Goal: Task Accomplishment & Management: Manage account settings

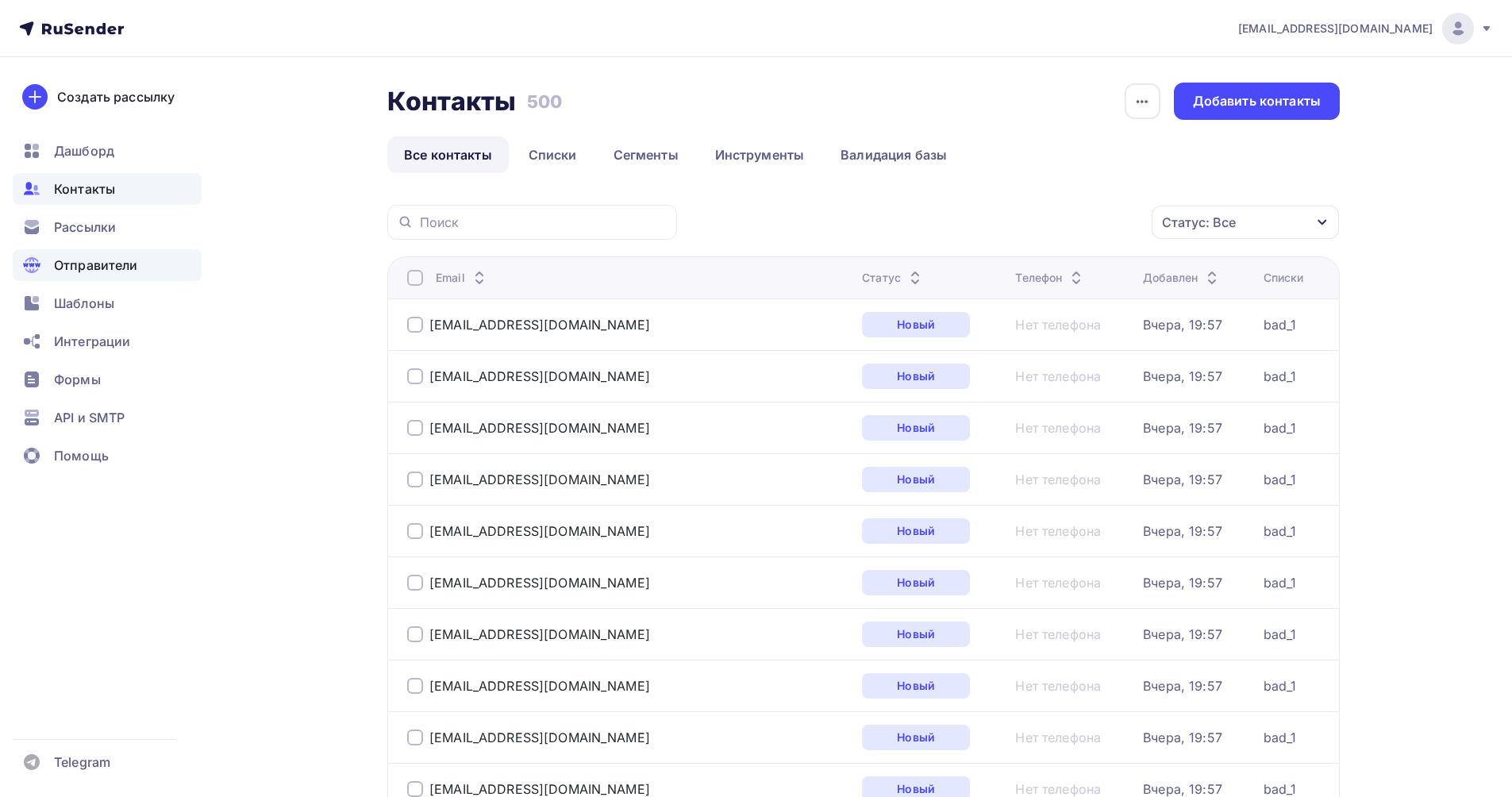
click at [99, 263] on span "Отправители" at bounding box center [95, 265] width 84 height 19
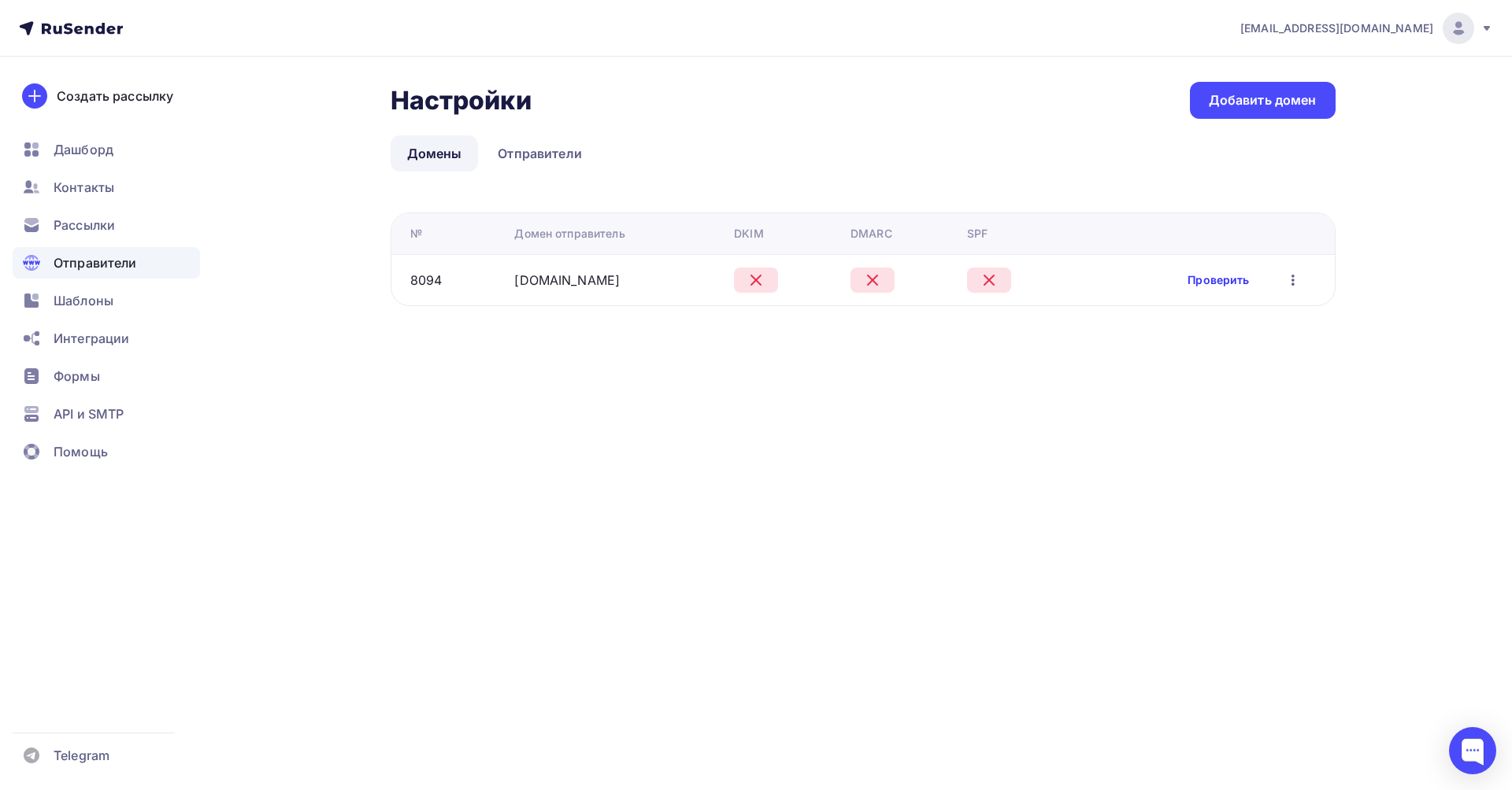
click at [1222, 282] on link "Проверить" at bounding box center [1219, 279] width 61 height 15
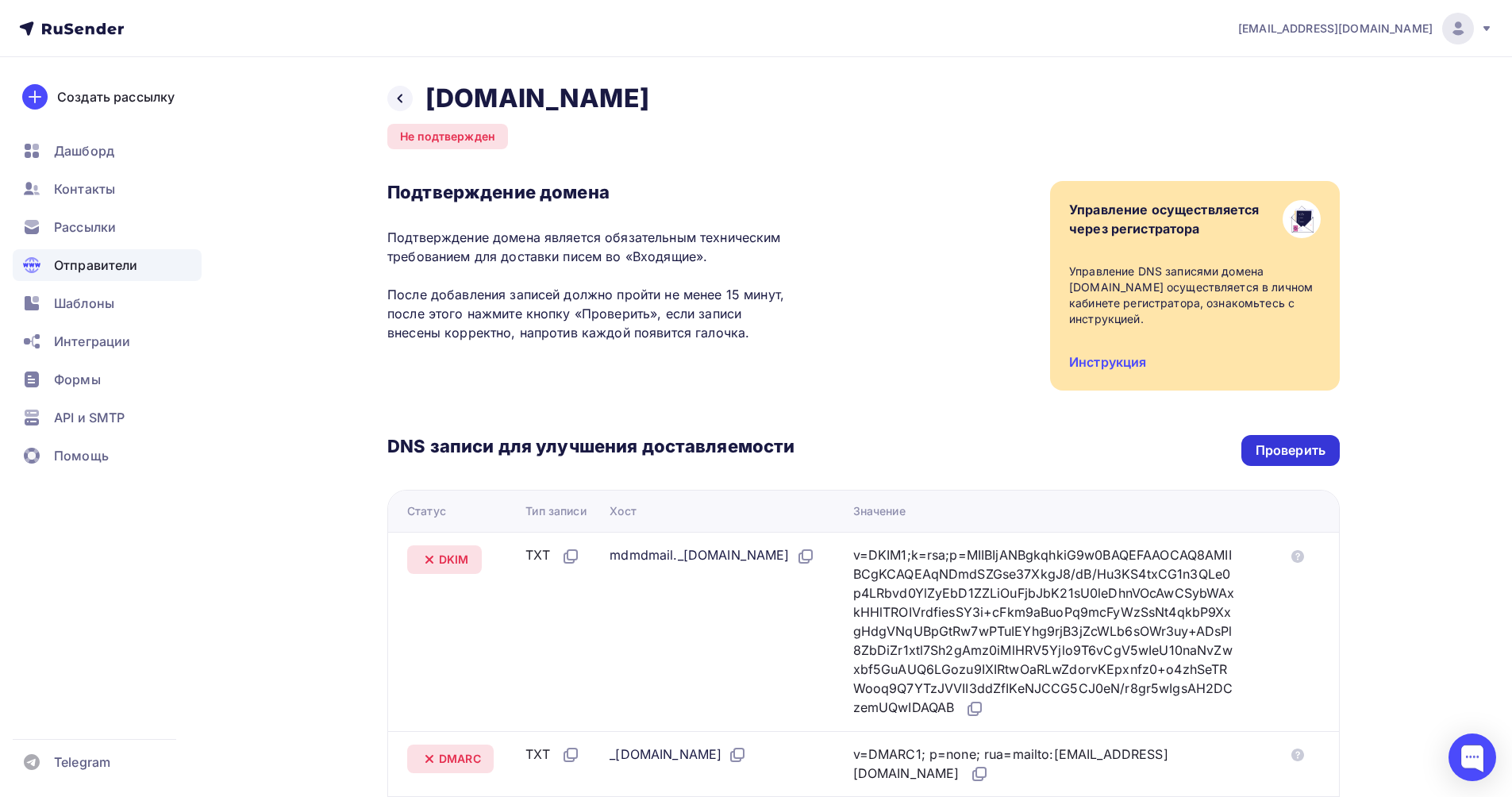
click at [1279, 435] on div "Проверить" at bounding box center [1290, 451] width 99 height 31
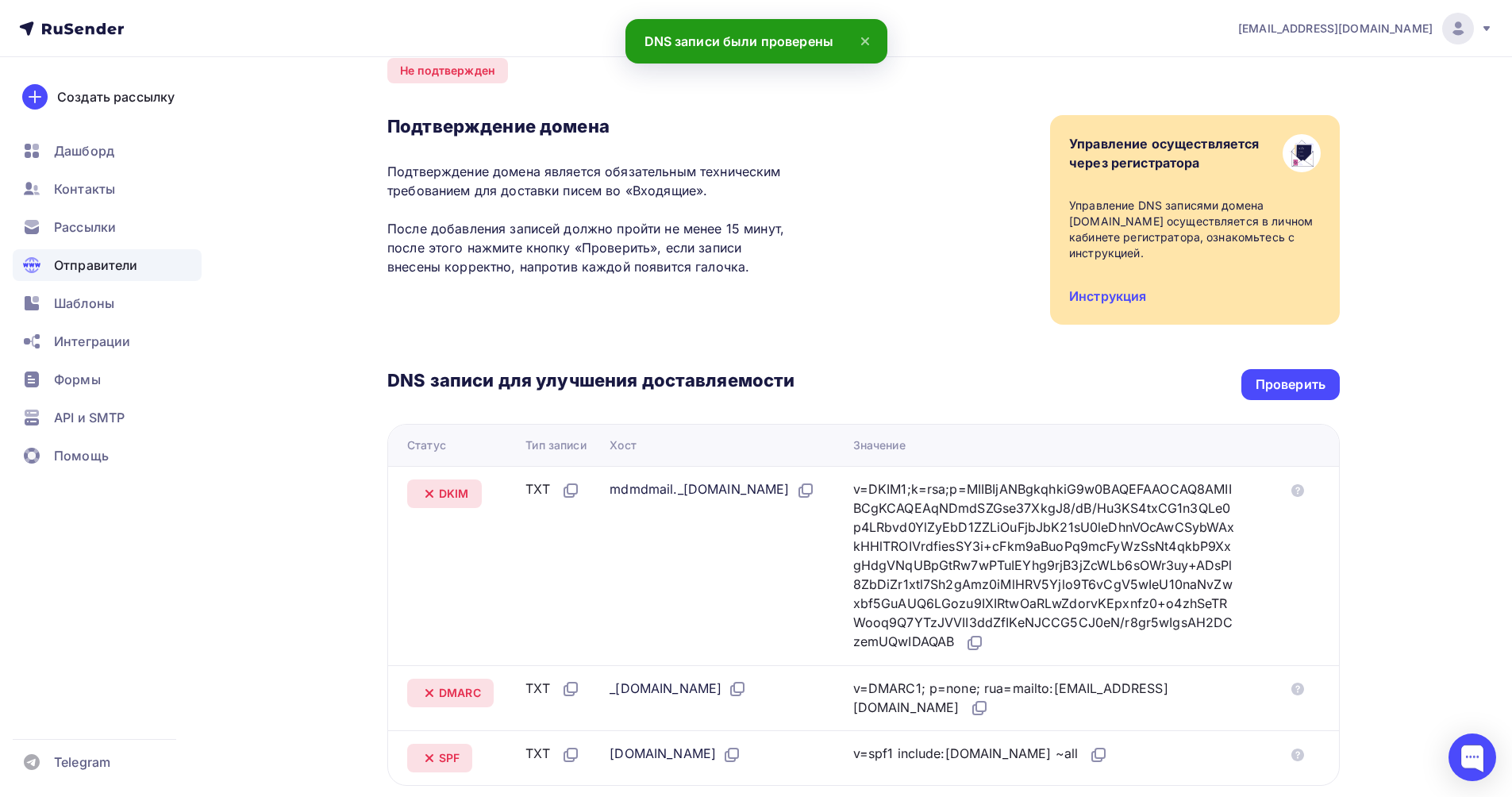
scroll to position [238, 0]
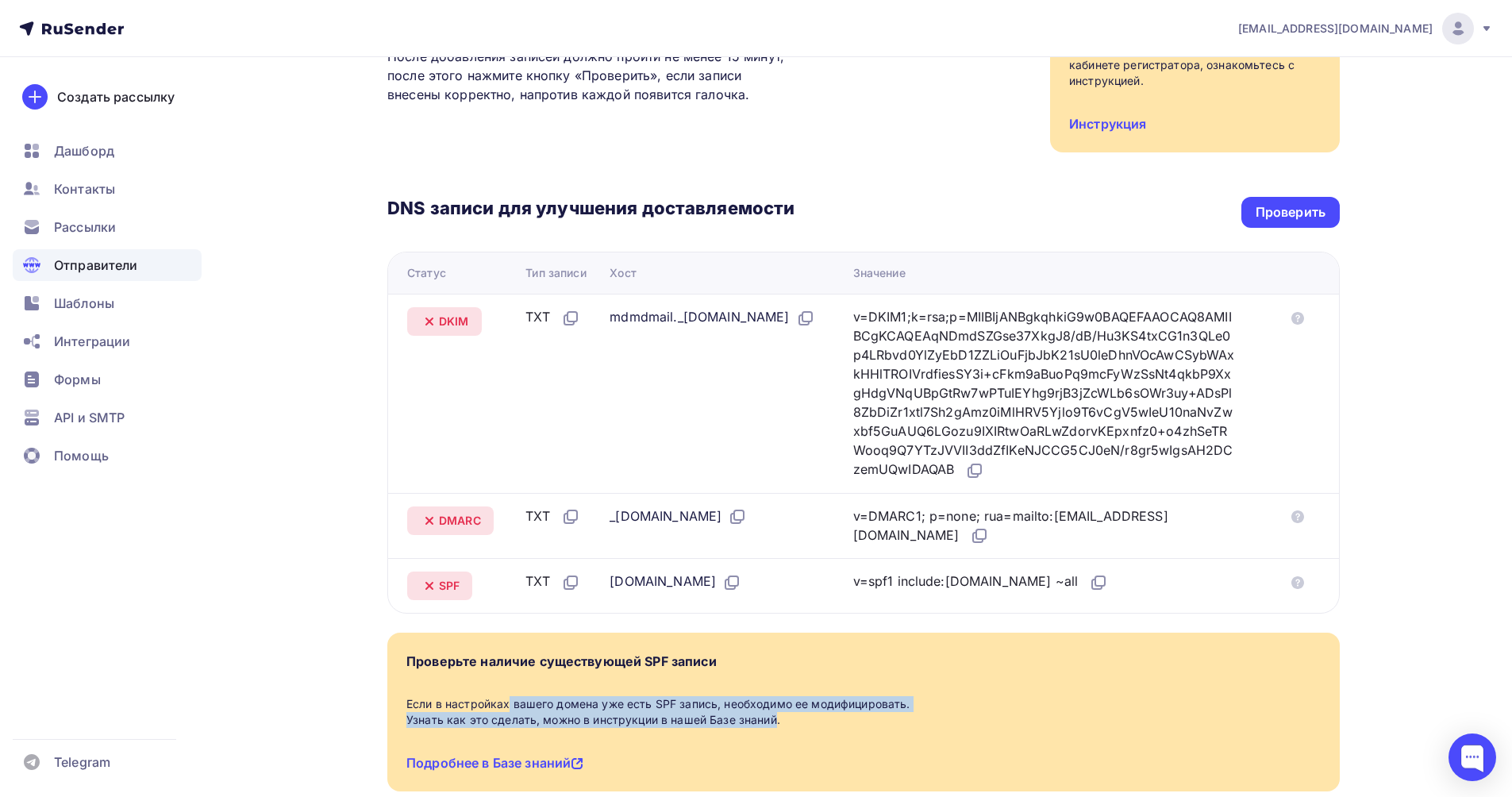
drag, startPoint x: 452, startPoint y: 693, endPoint x: 720, endPoint y: 715, distance: 268.9
click at [720, 715] on div "Проверьте наличие существующей SPF записи Если в настройках вашего домена уже е…" at bounding box center [864, 712] width 952 height 159
drag, startPoint x: 478, startPoint y: 692, endPoint x: 489, endPoint y: 710, distance: 21.1
click at [478, 697] on div "Если в настройках вашего домена уже есть SPF запись, необходимо ее модифицирова…" at bounding box center [864, 712] width 915 height 32
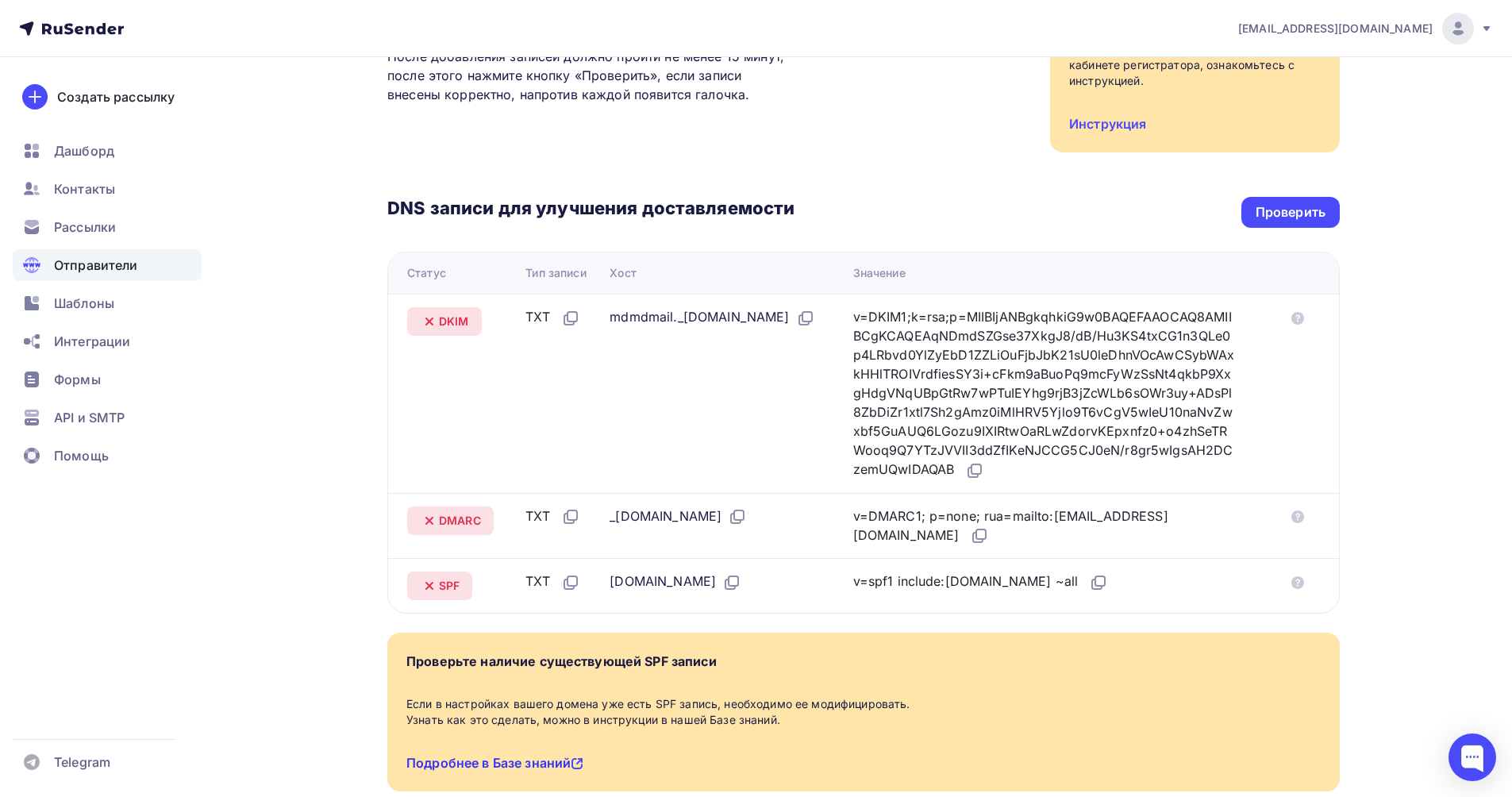
click at [512, 755] on link "Подробнее в Базе знаний" at bounding box center [494, 763] width 177 height 15
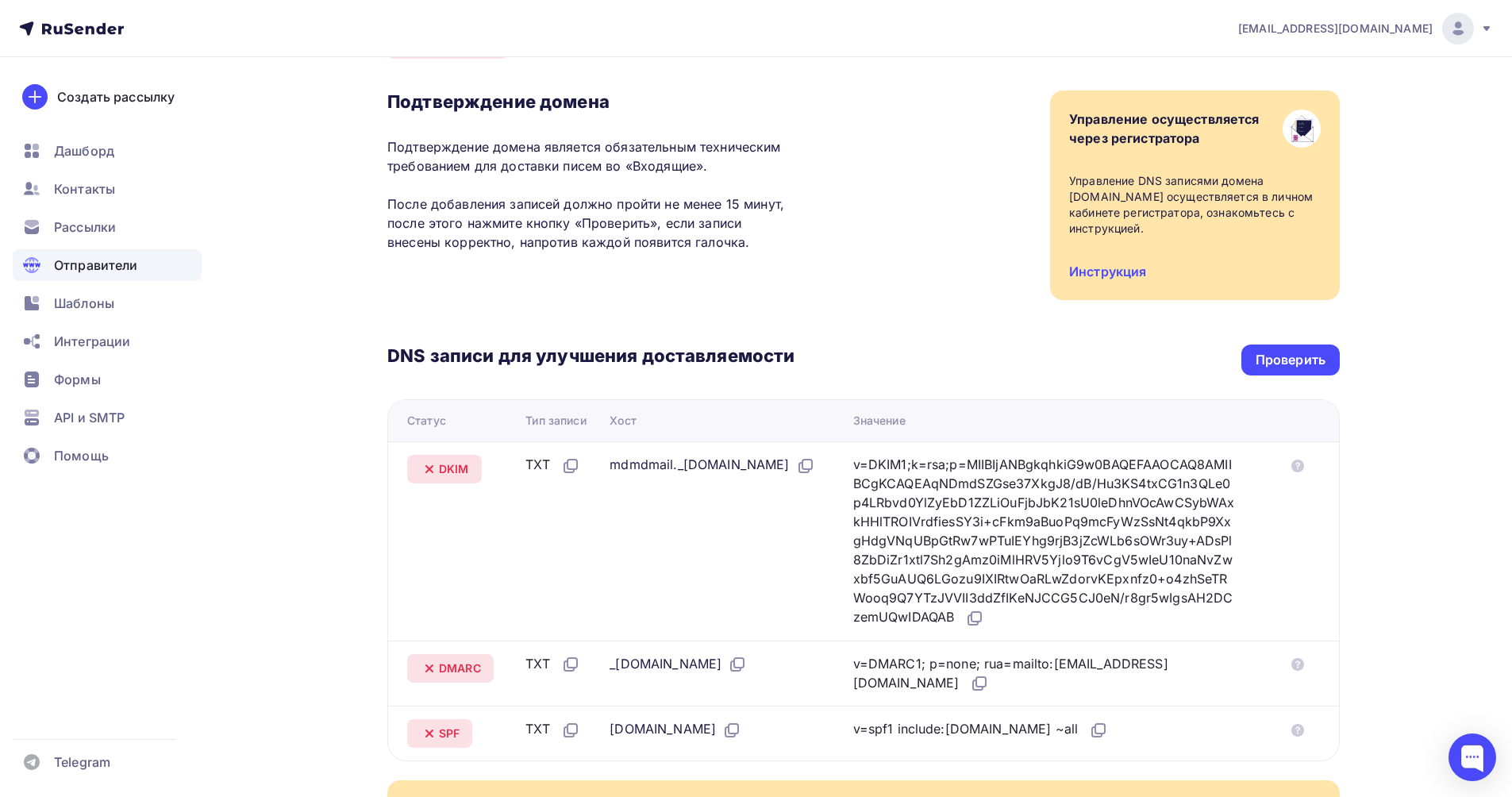
scroll to position [319, 0]
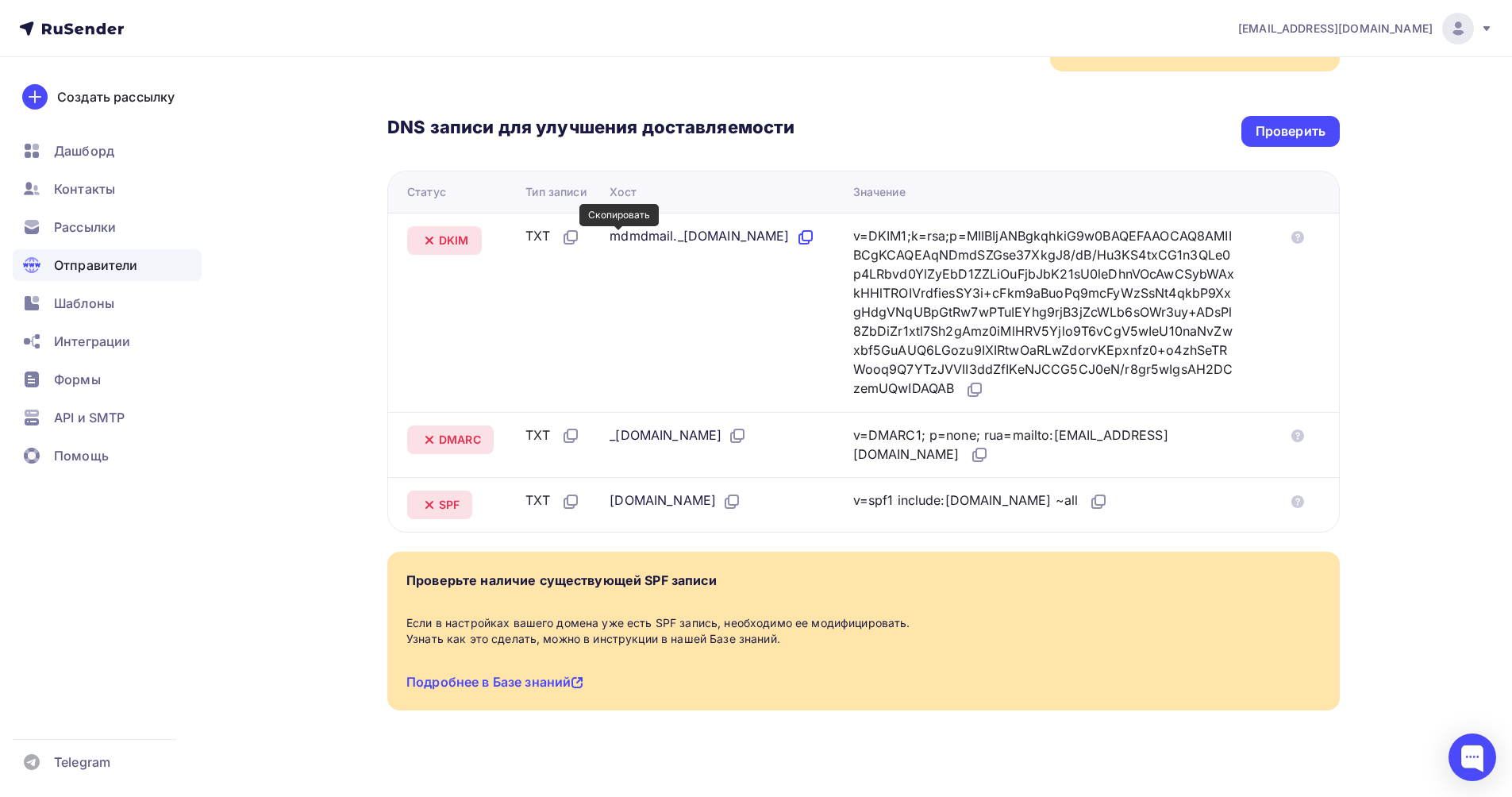
click at [802, 240] on icon at bounding box center [807, 236] width 10 height 10
click at [744, 429] on icon at bounding box center [739, 434] width 10 height 10
click at [729, 495] on icon at bounding box center [734, 500] width 10 height 10
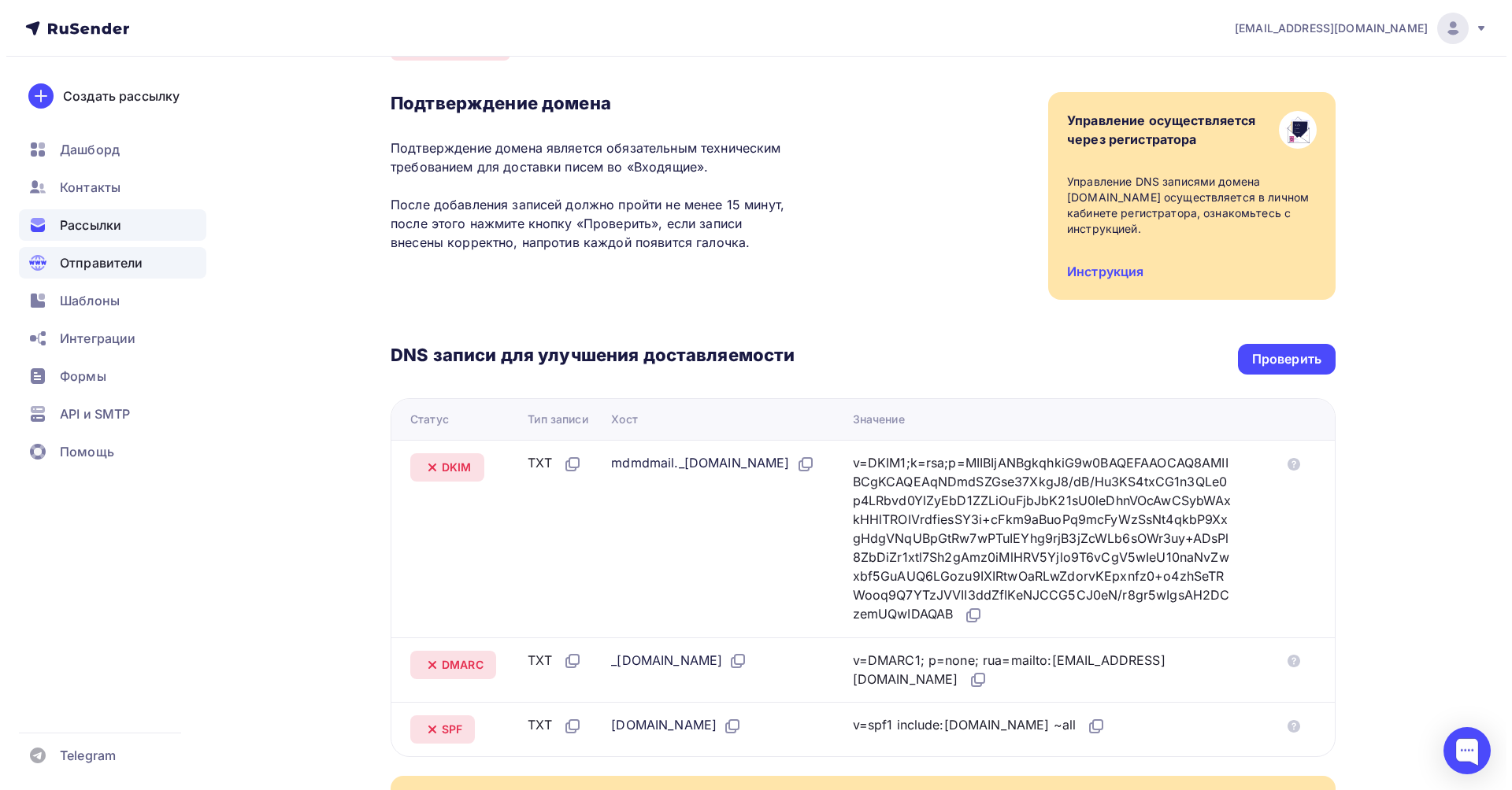
scroll to position [0, 0]
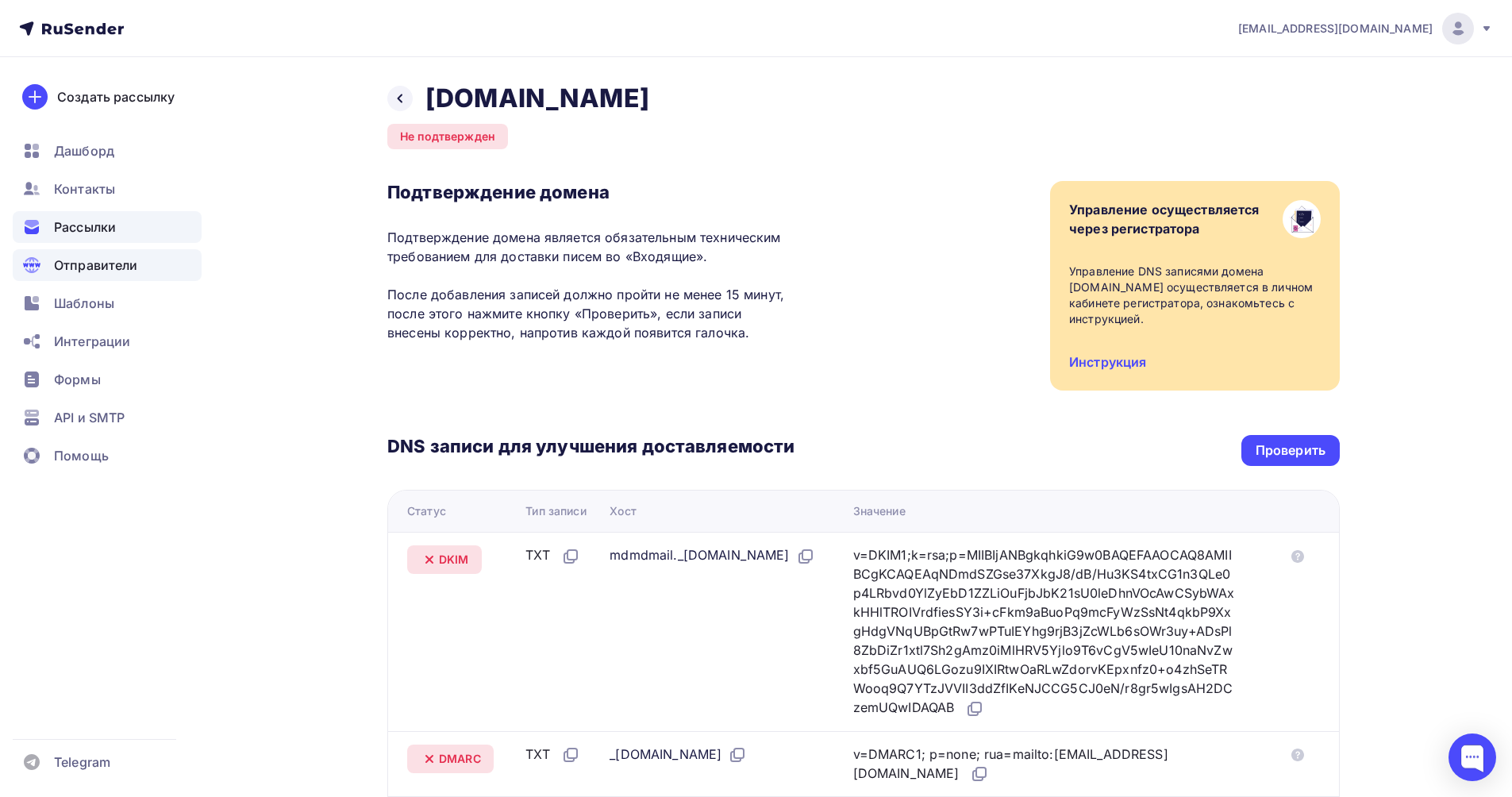
click at [106, 227] on span "Рассылки" at bounding box center [85, 227] width 62 height 19
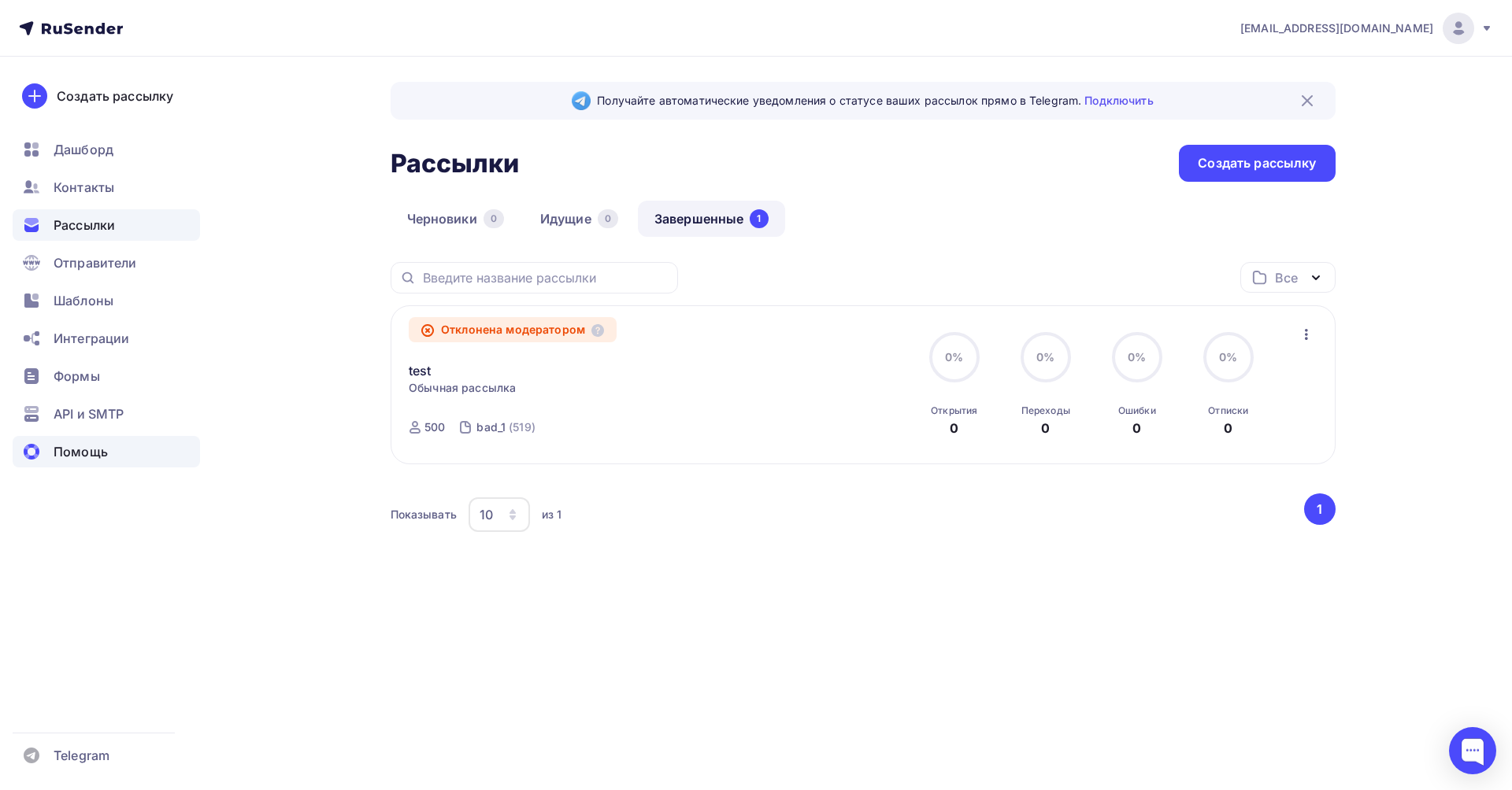
click at [83, 452] on span "Помощь" at bounding box center [80, 452] width 54 height 19
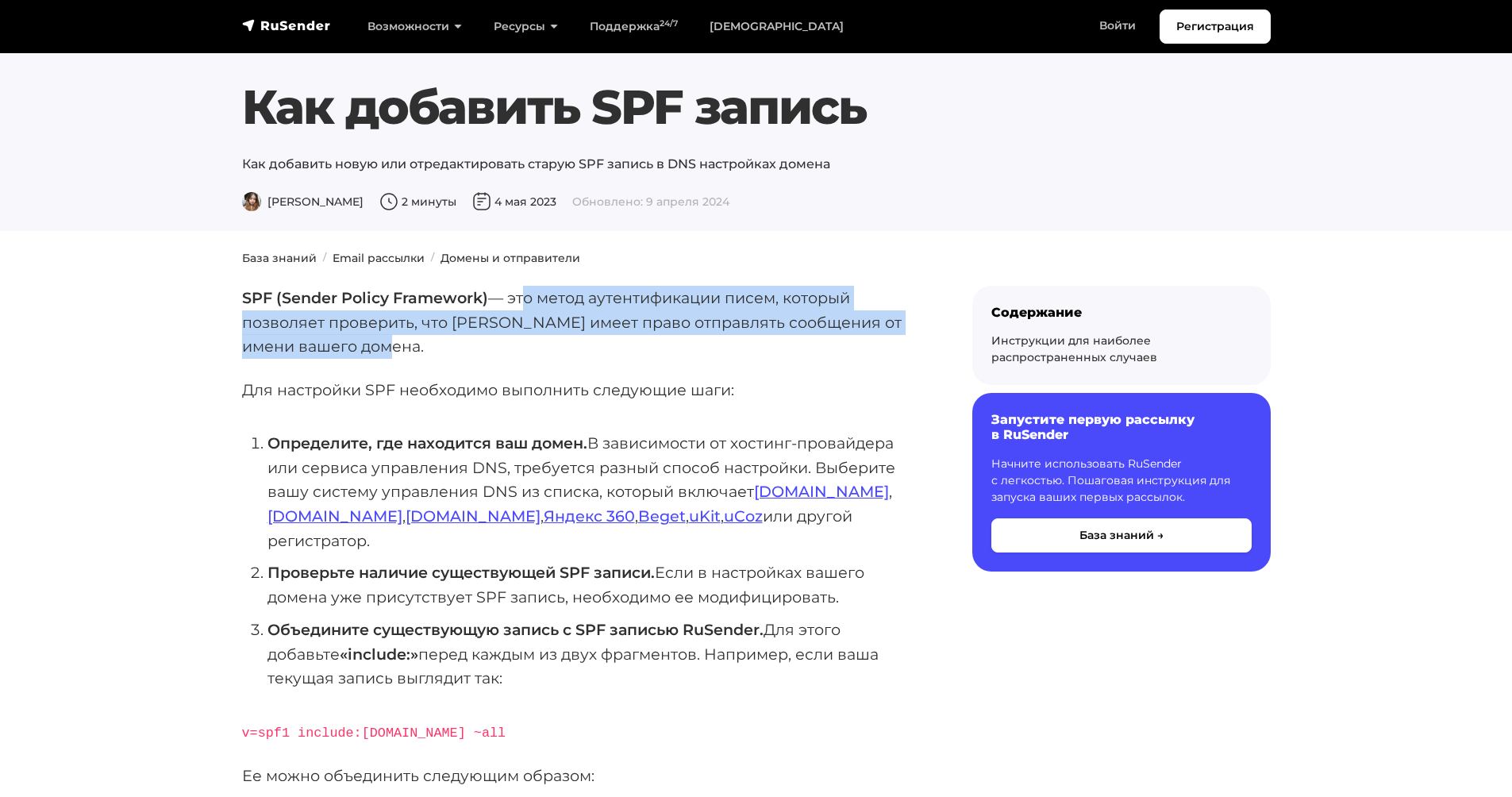
drag, startPoint x: 377, startPoint y: 354, endPoint x: 522, endPoint y: 302, distance: 154.0
click at [522, 302] on p "SPF (Sender Policy Framework) — это метод аутентификации писем, который позволя…" at bounding box center [582, 323] width 679 height 73
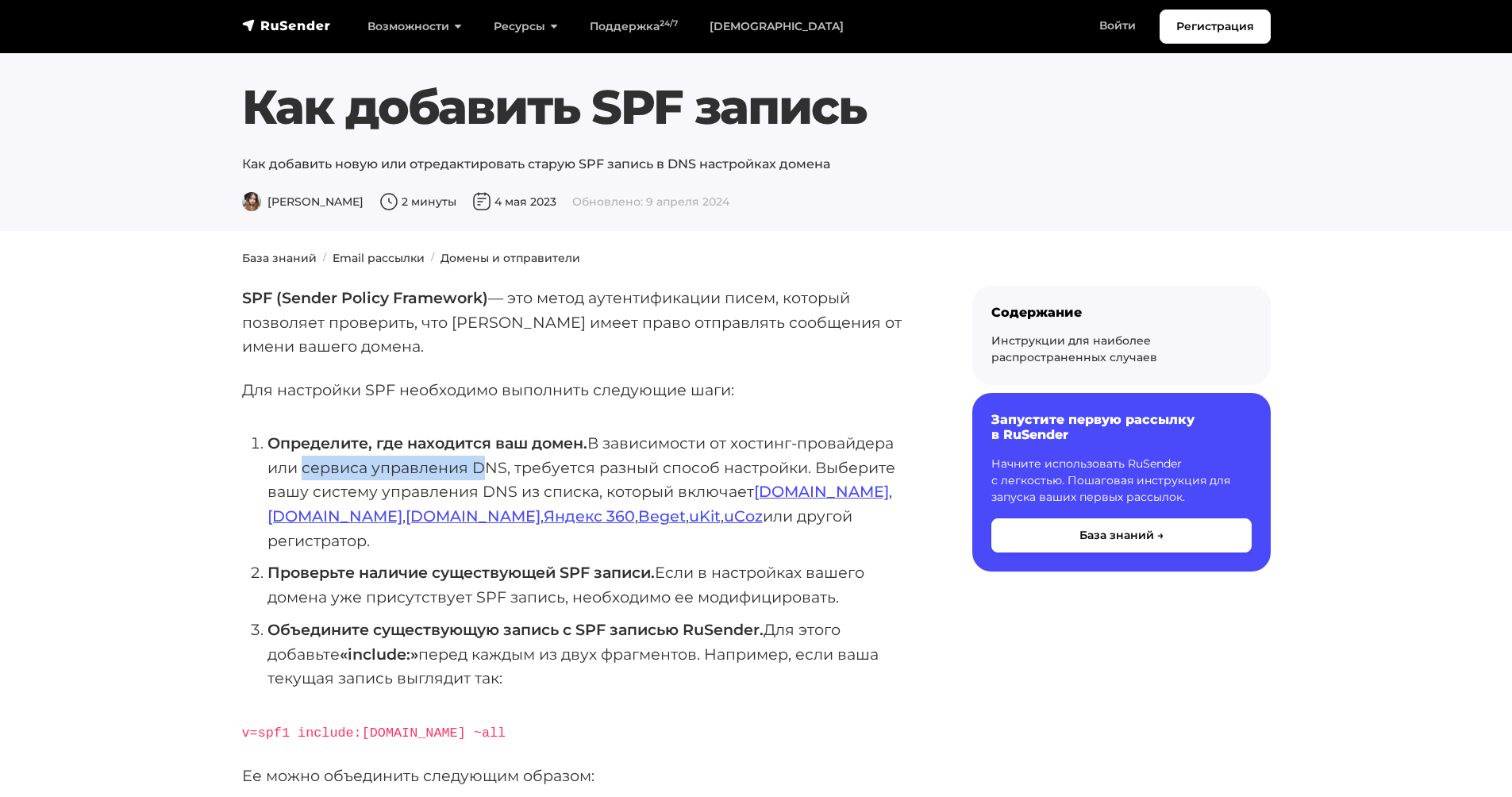
drag, startPoint x: 299, startPoint y: 462, endPoint x: 478, endPoint y: 460, distance: 179.0
click at [478, 460] on li "Определите, где находится ваш домен. В зависимости от хостинг-провайдера или се…" at bounding box center [594, 492] width 654 height 122
click at [428, 461] on li "Определите, где находится ваш домен. В зависимости от хостинг-провайдера или се…" at bounding box center [594, 492] width 654 height 122
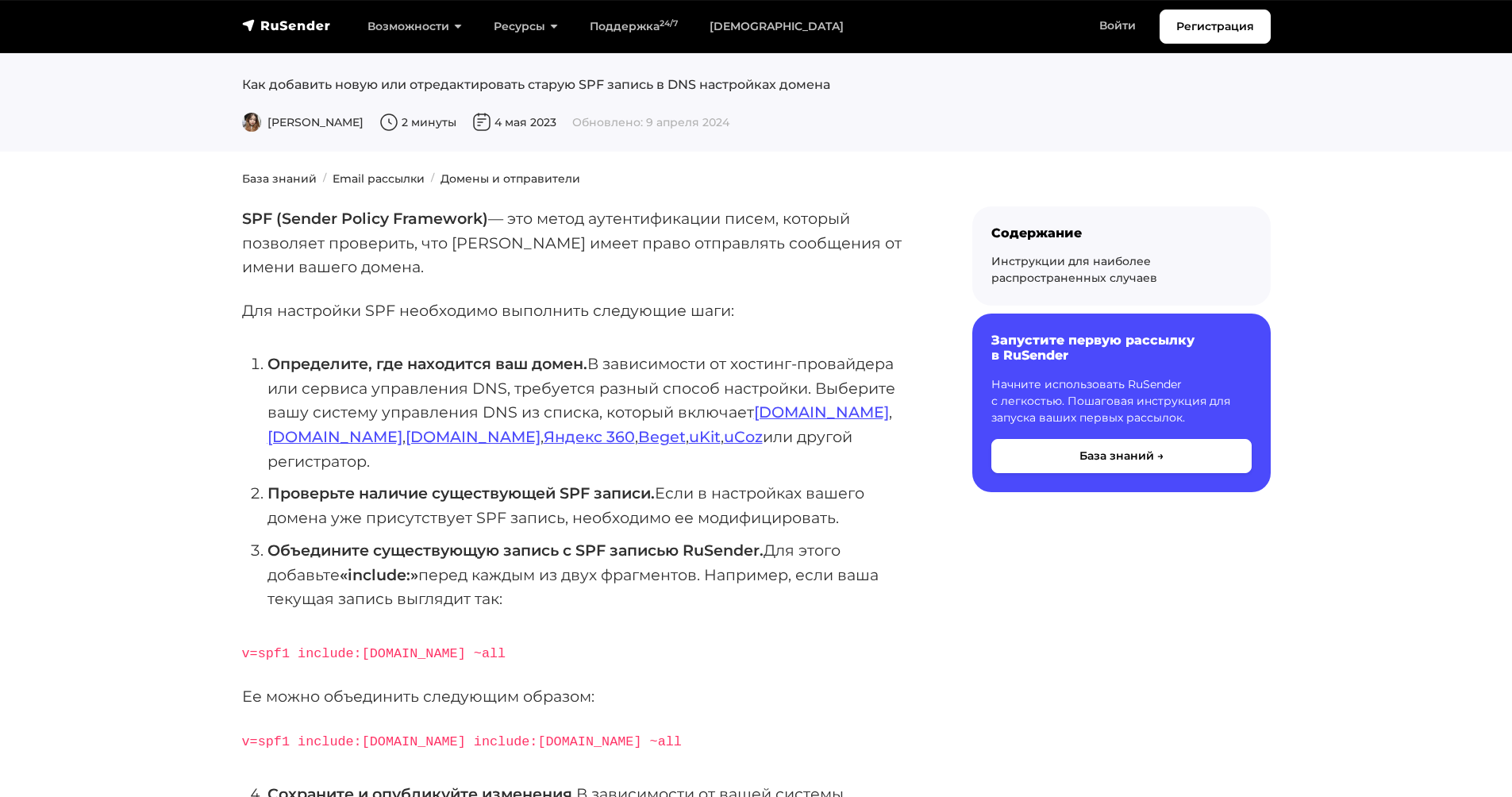
drag, startPoint x: 749, startPoint y: 415, endPoint x: 815, endPoint y: 385, distance: 72.5
click at [815, 385] on li "Определите, где находится ваш домен. В зависимости от хостинг-провайдера или се…" at bounding box center [594, 413] width 654 height 122
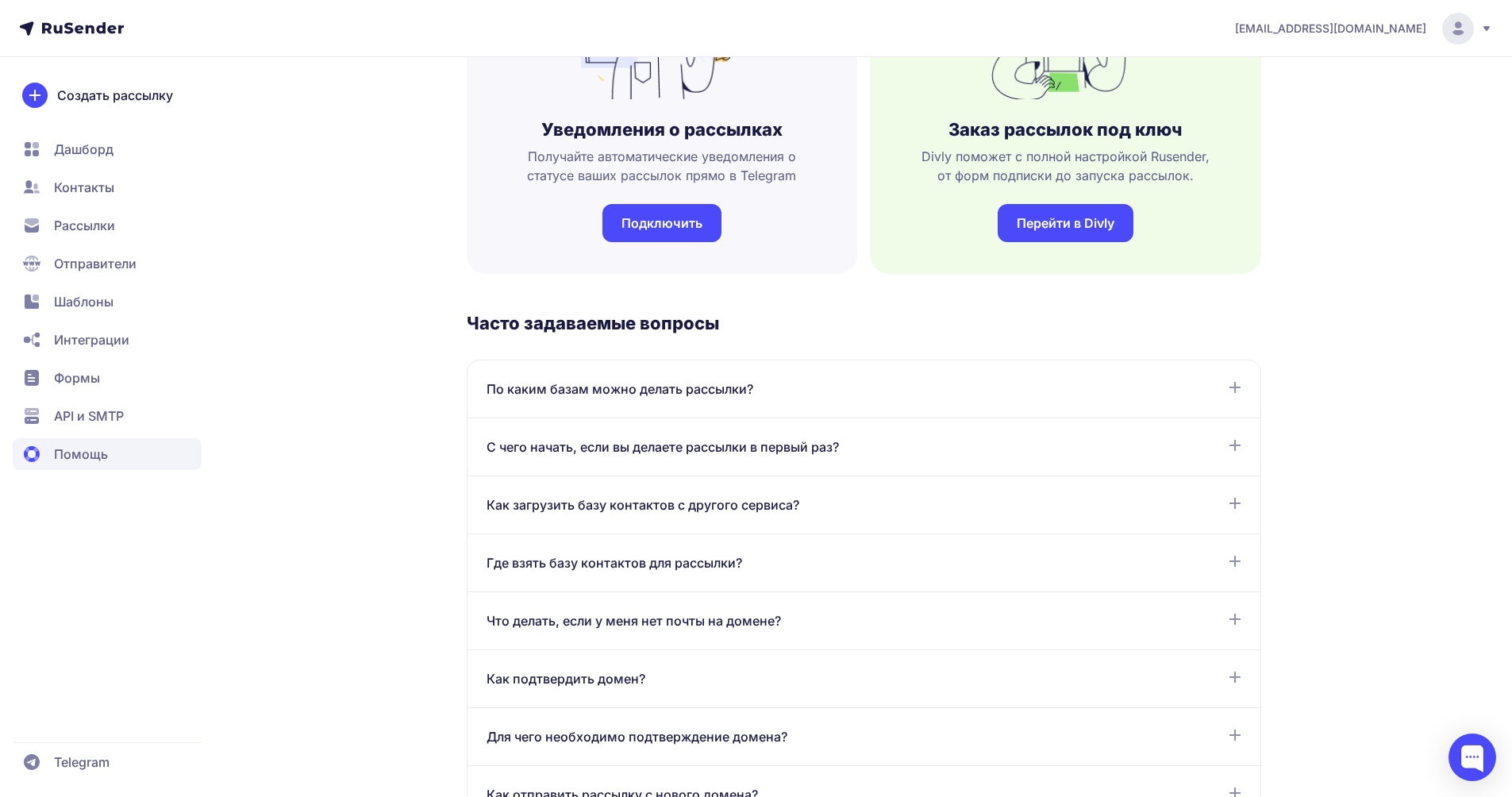
scroll to position [381, 0]
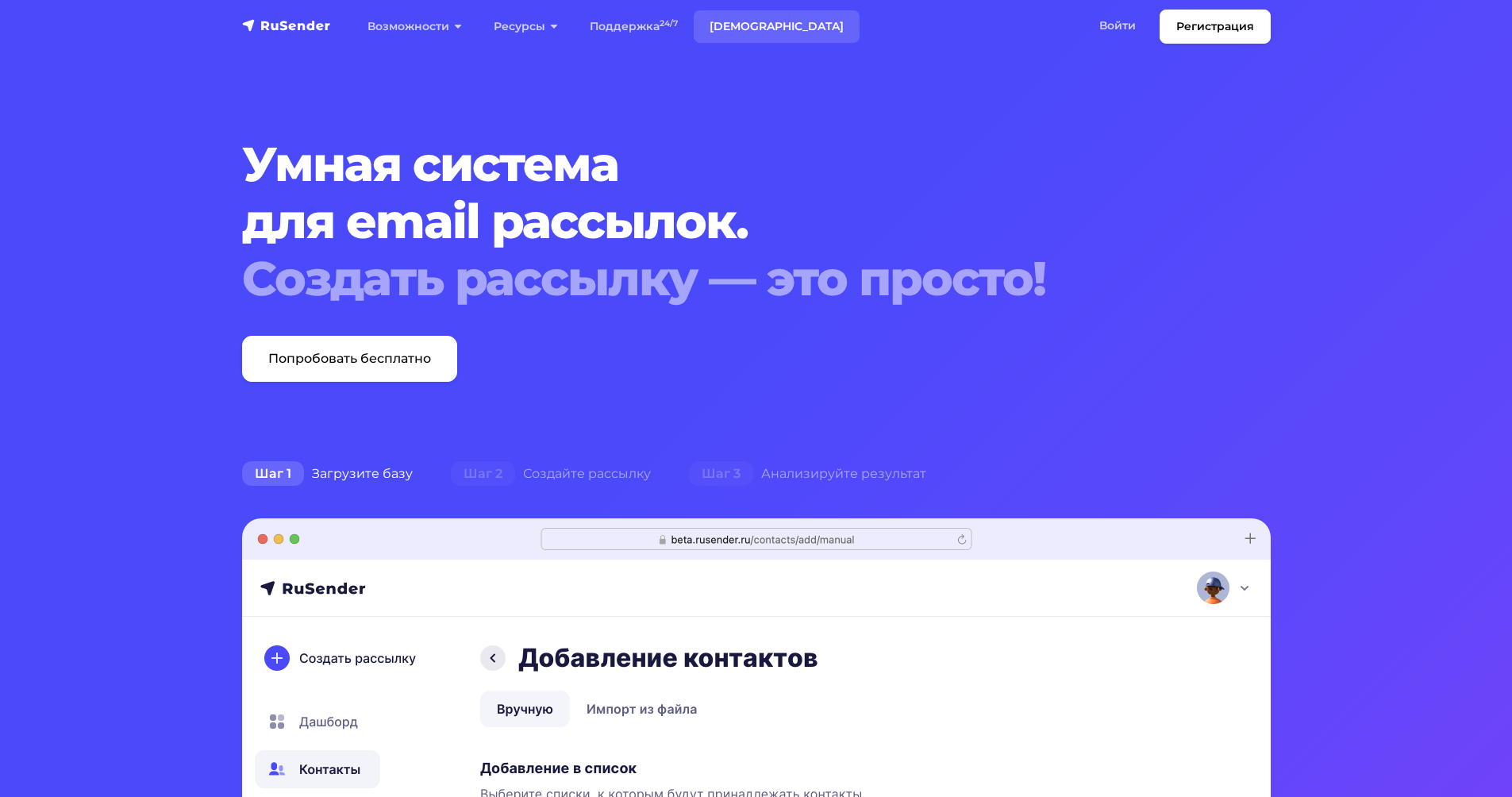
click at [758, 26] on link "Тарифы" at bounding box center [777, 27] width 166 height 33
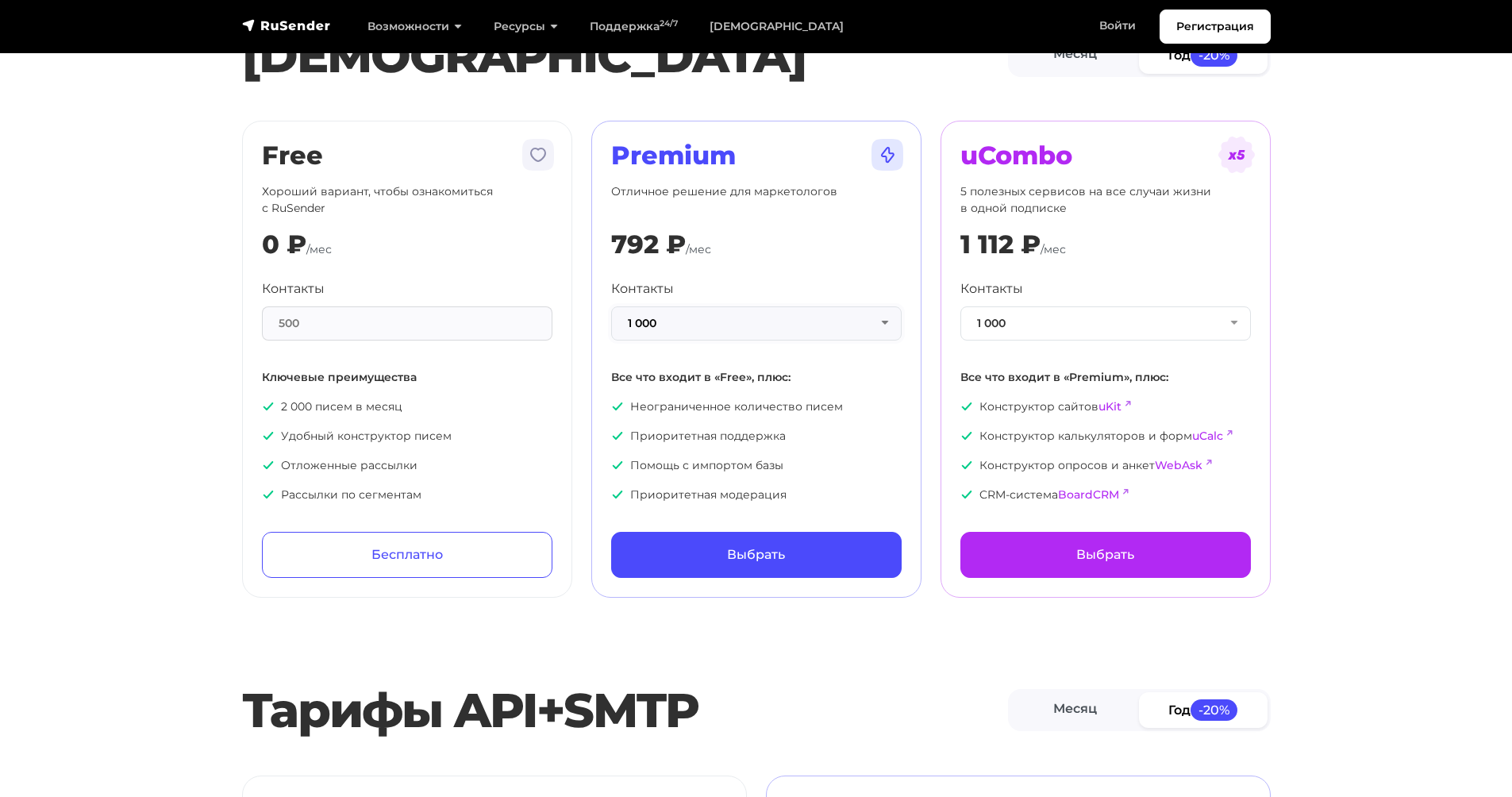
click at [825, 324] on button "1 000" at bounding box center [756, 324] width 291 height 34
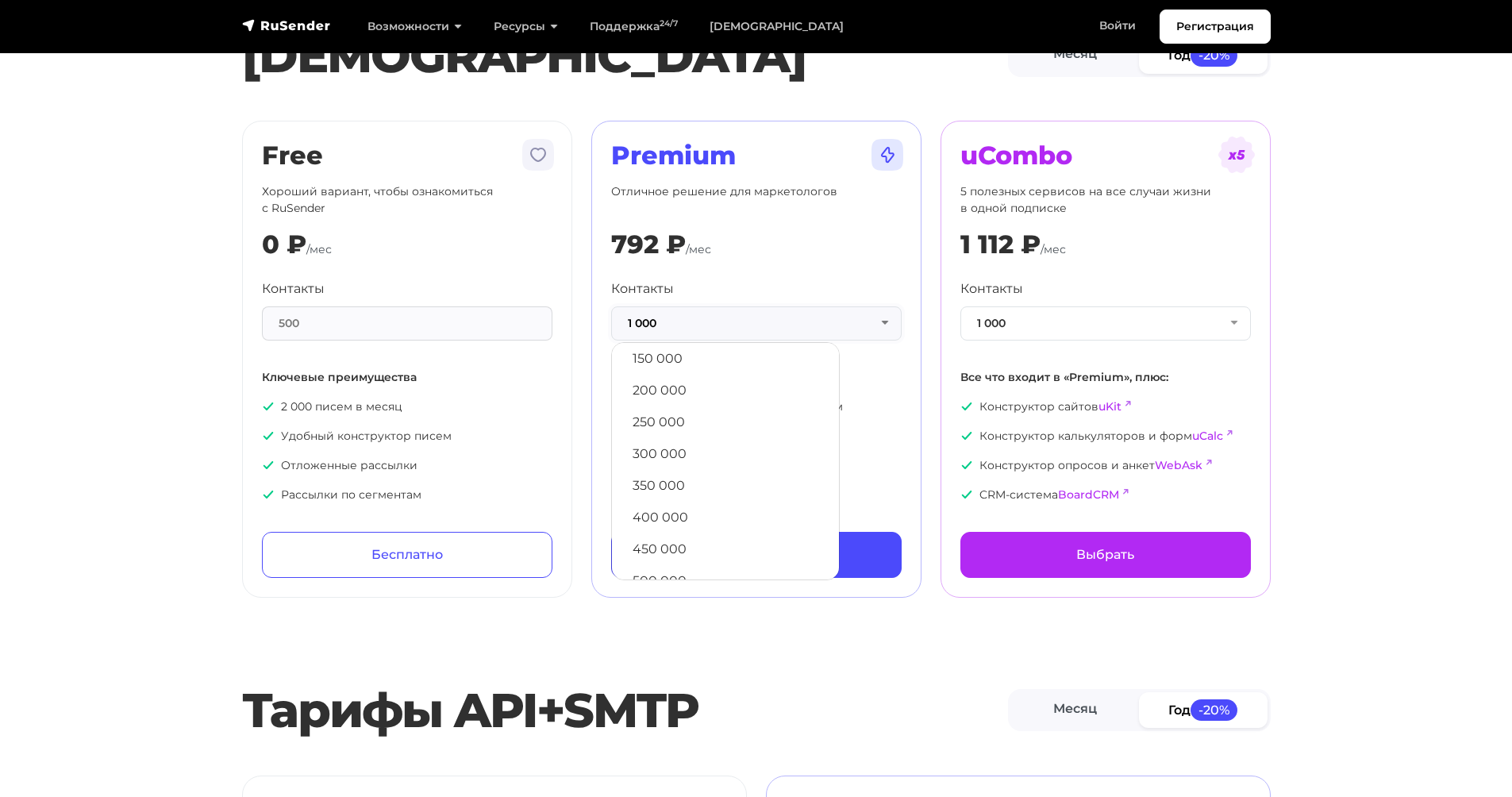
scroll to position [859, 0]
click at [736, 547] on link "500 000" at bounding box center [725, 556] width 211 height 32
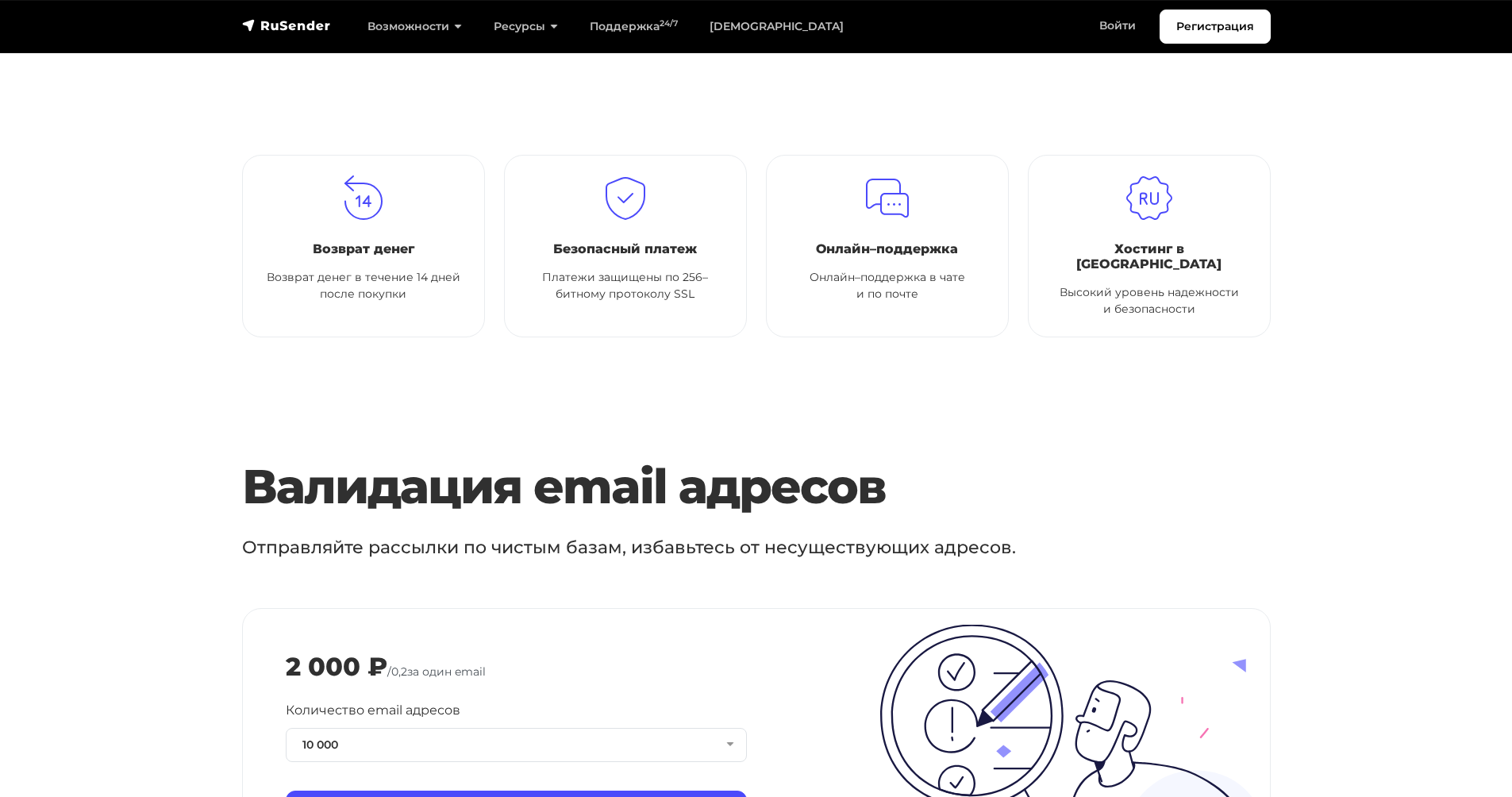
scroll to position [1429, 0]
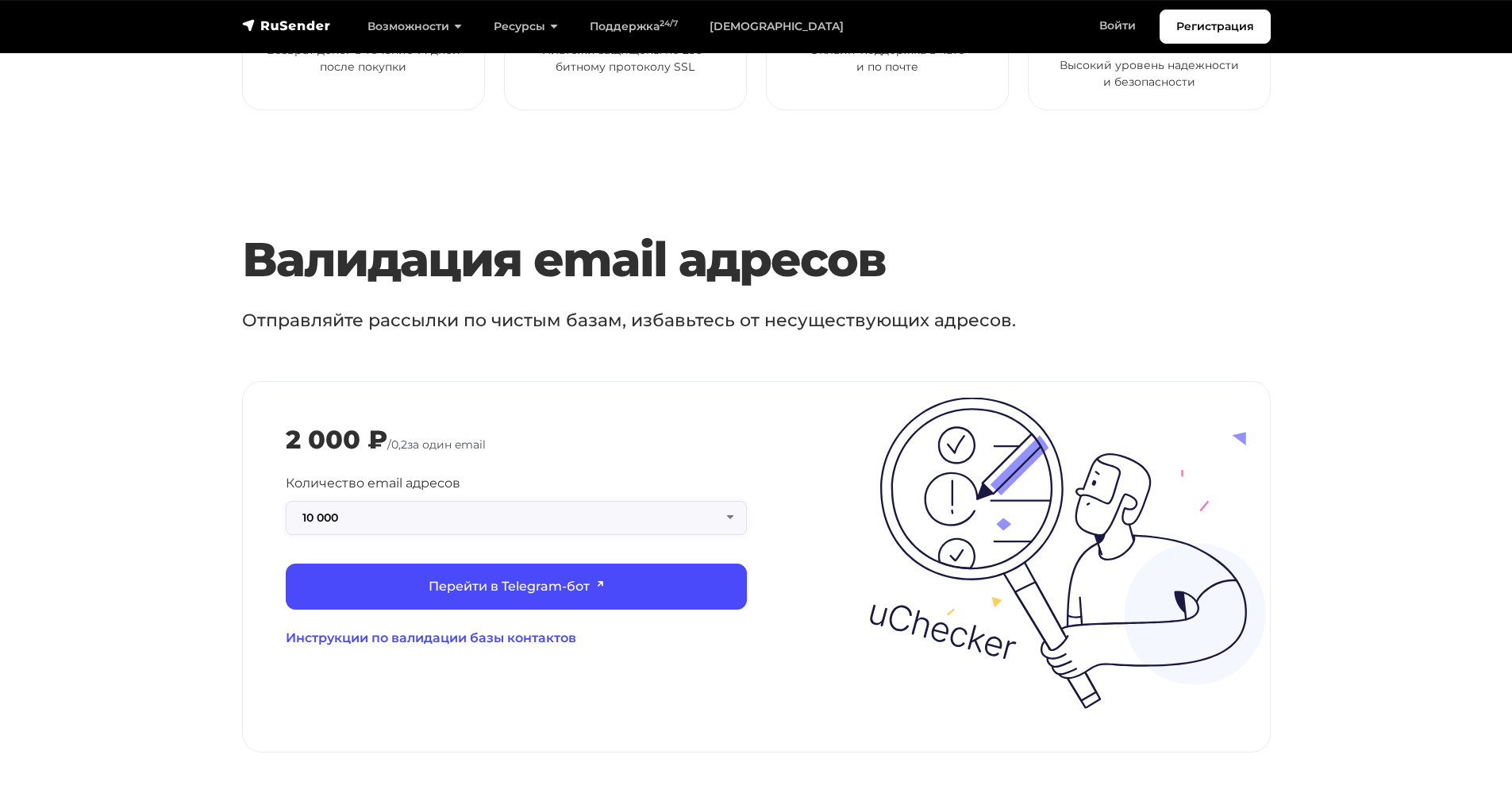
click at [552, 508] on button "10 000" at bounding box center [516, 518] width 461 height 34
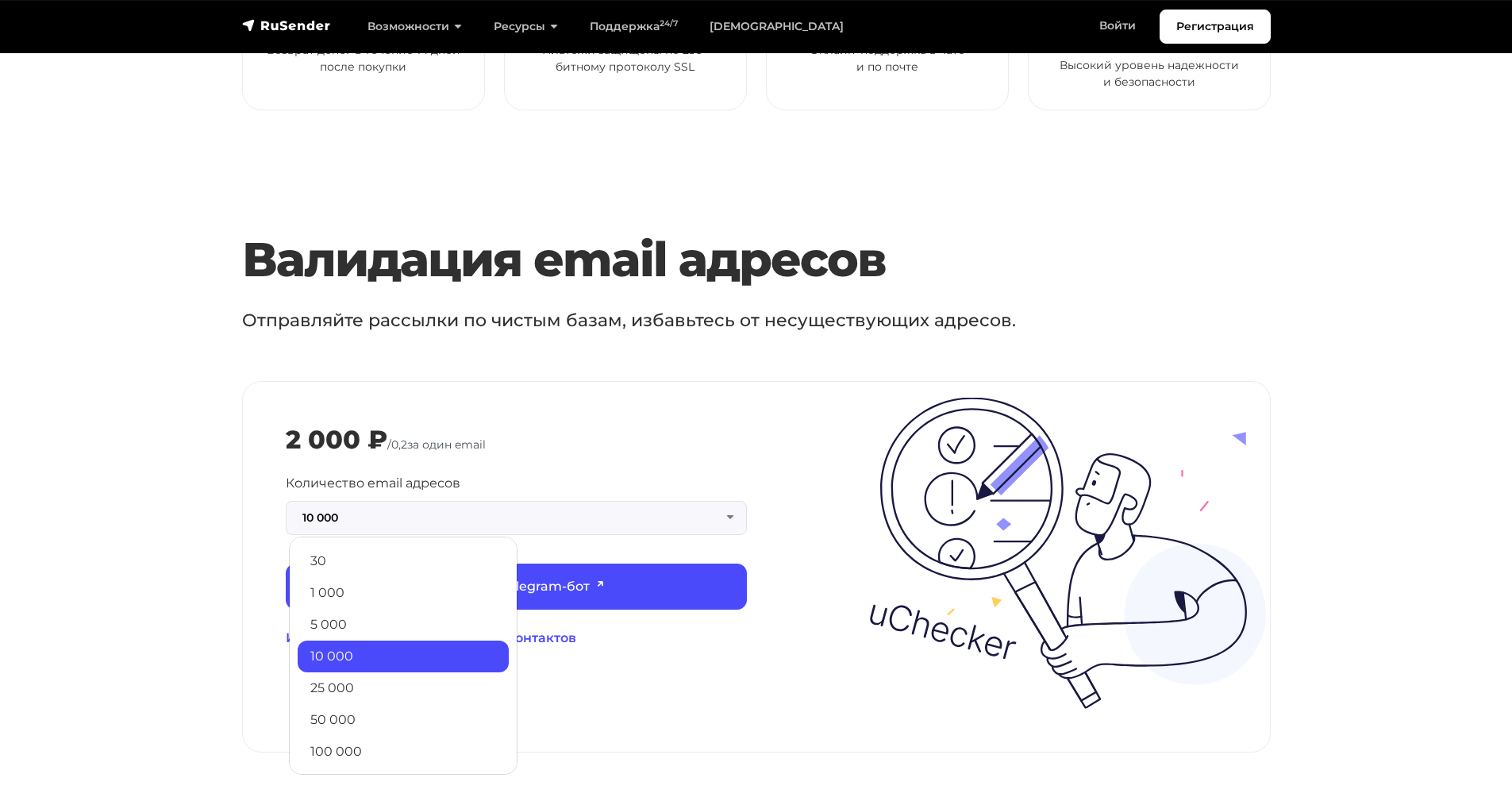
click at [548, 310] on p "Отправляйте рассылки по чистым базам, избавьтесь от несуществующих адресов." at bounding box center [692, 320] width 900 height 26
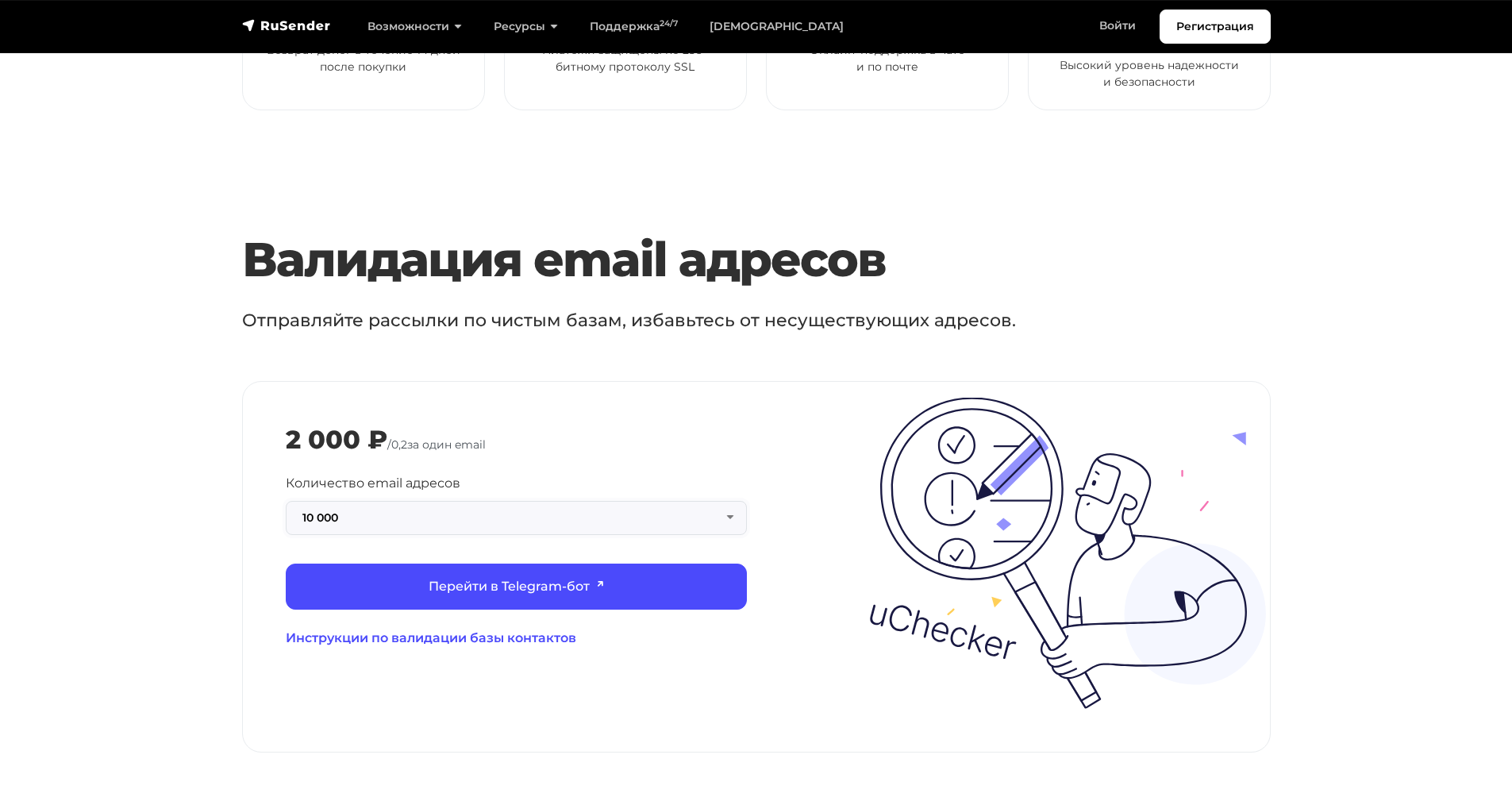
click at [540, 504] on button "10 000" at bounding box center [516, 518] width 461 height 34
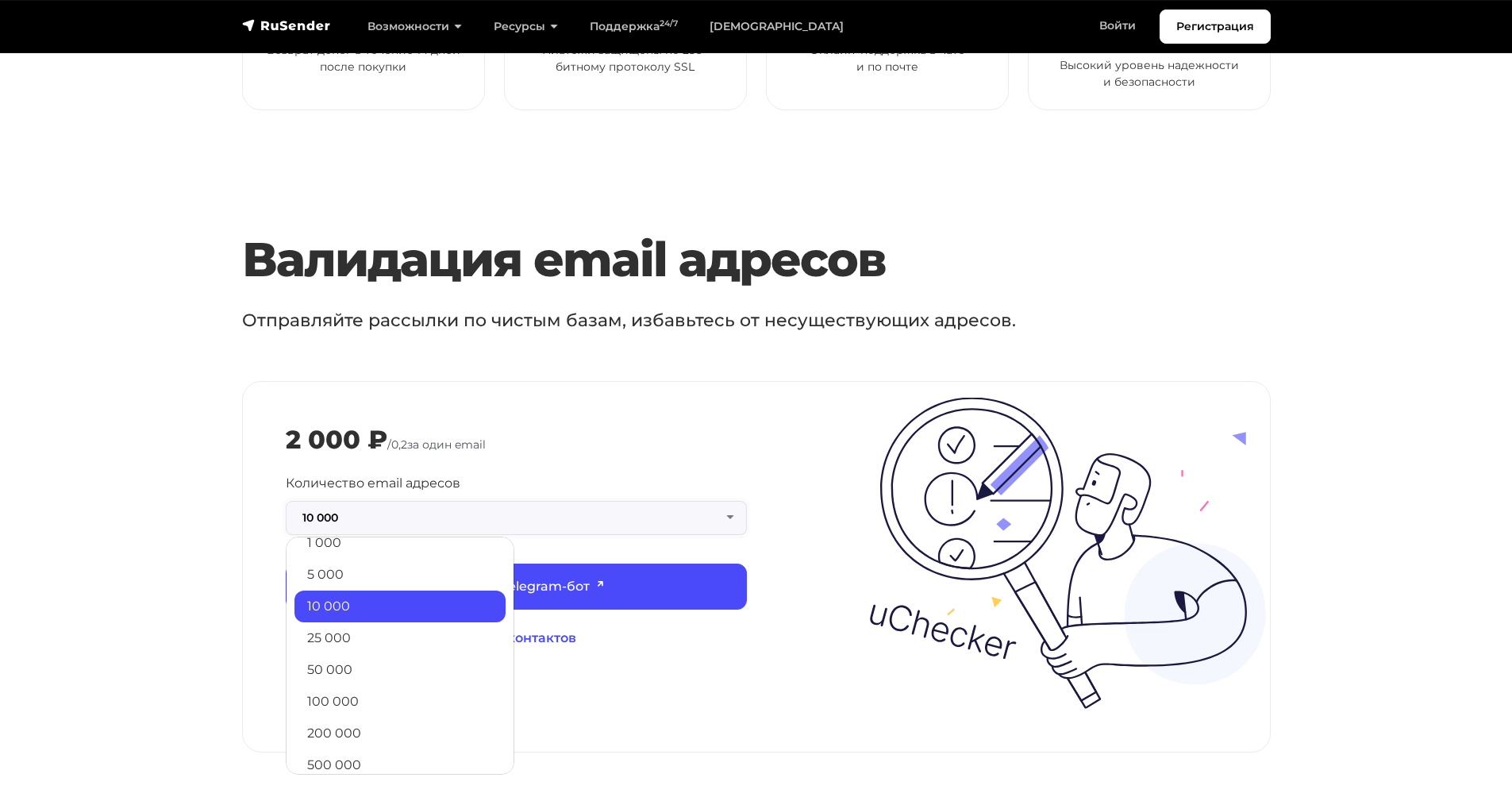
scroll to position [129, 0]
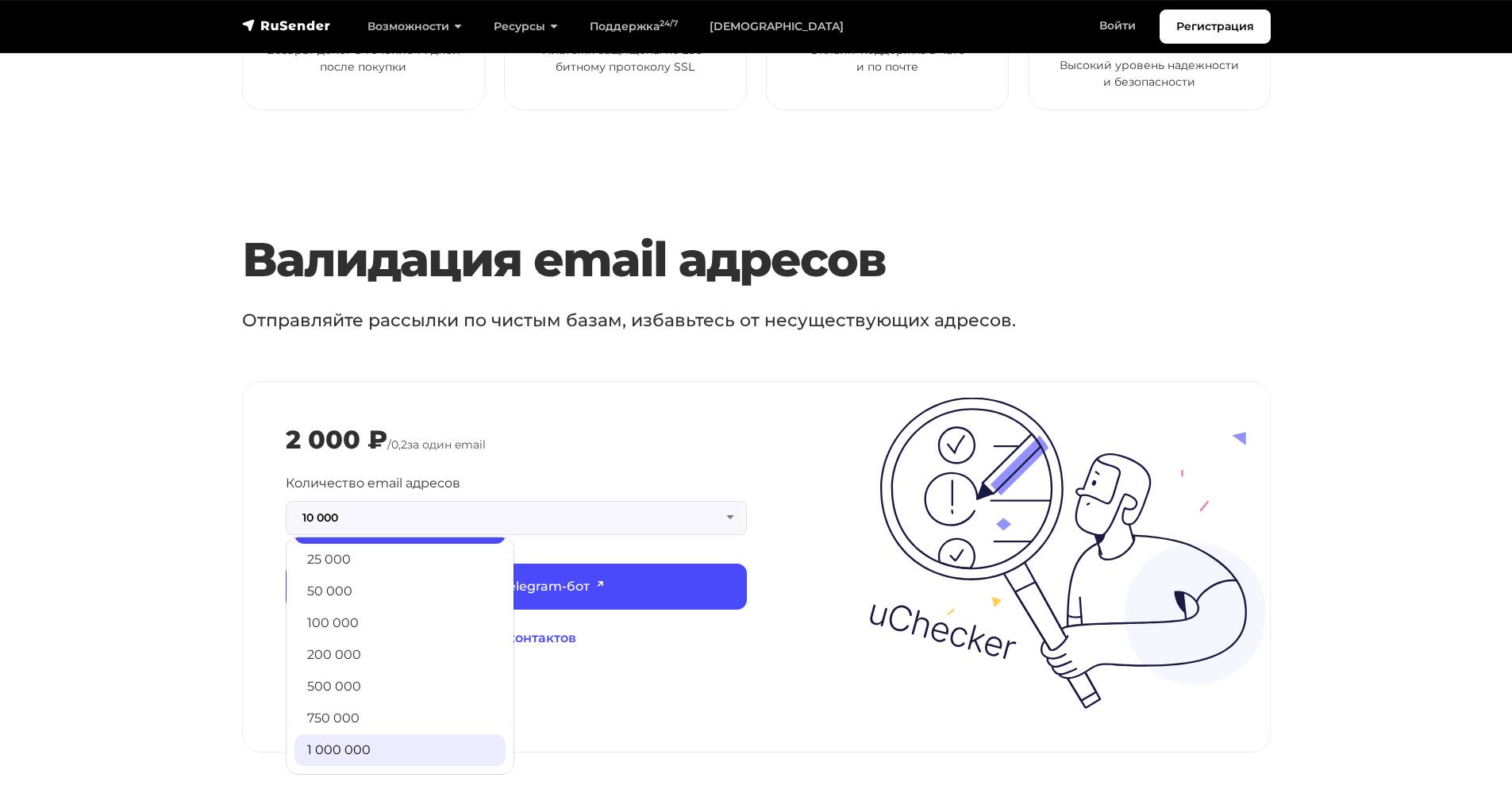
click at [401, 734] on link "1 000 000" at bounding box center [400, 750] width 211 height 32
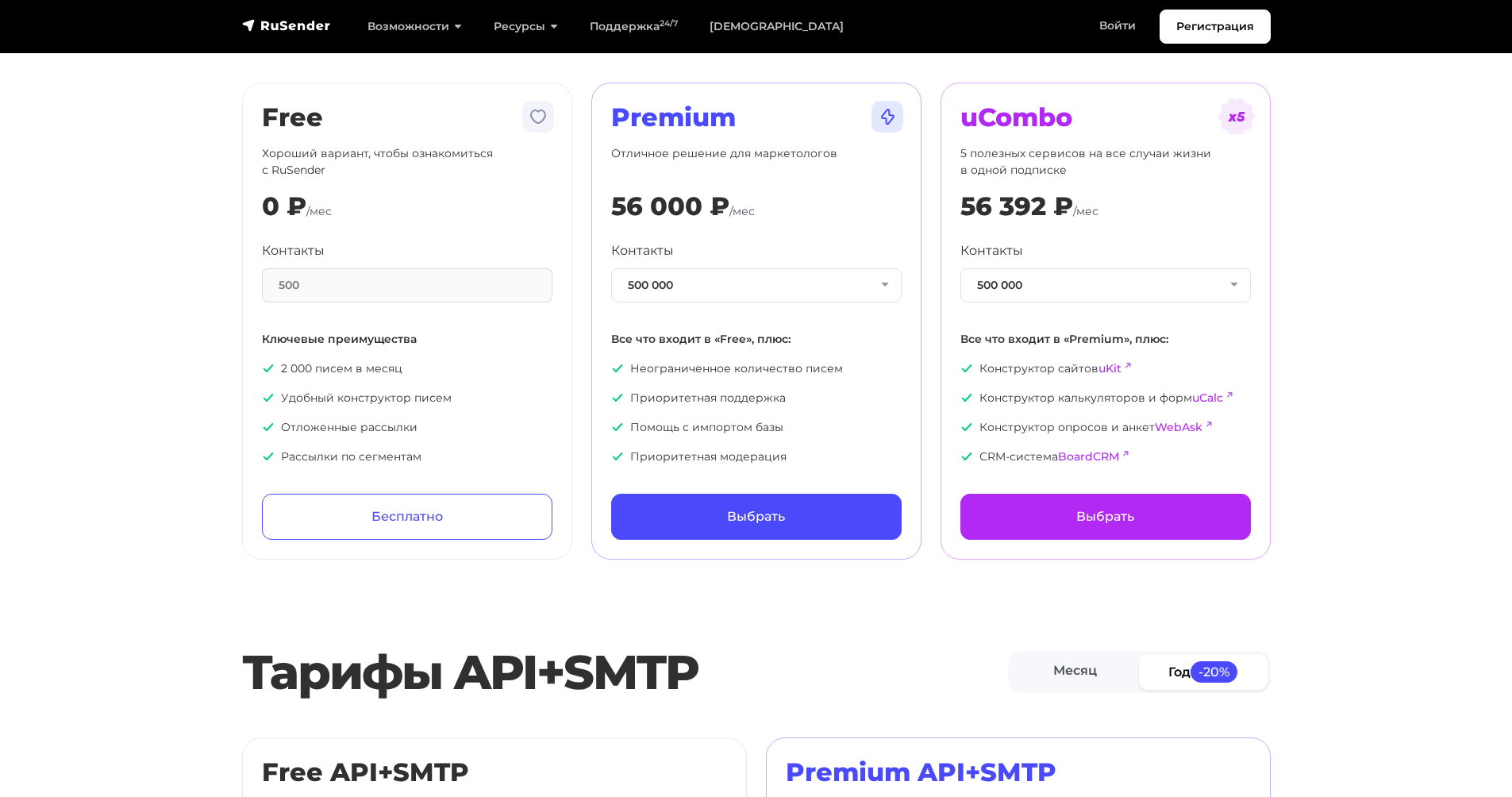
scroll to position [0, 0]
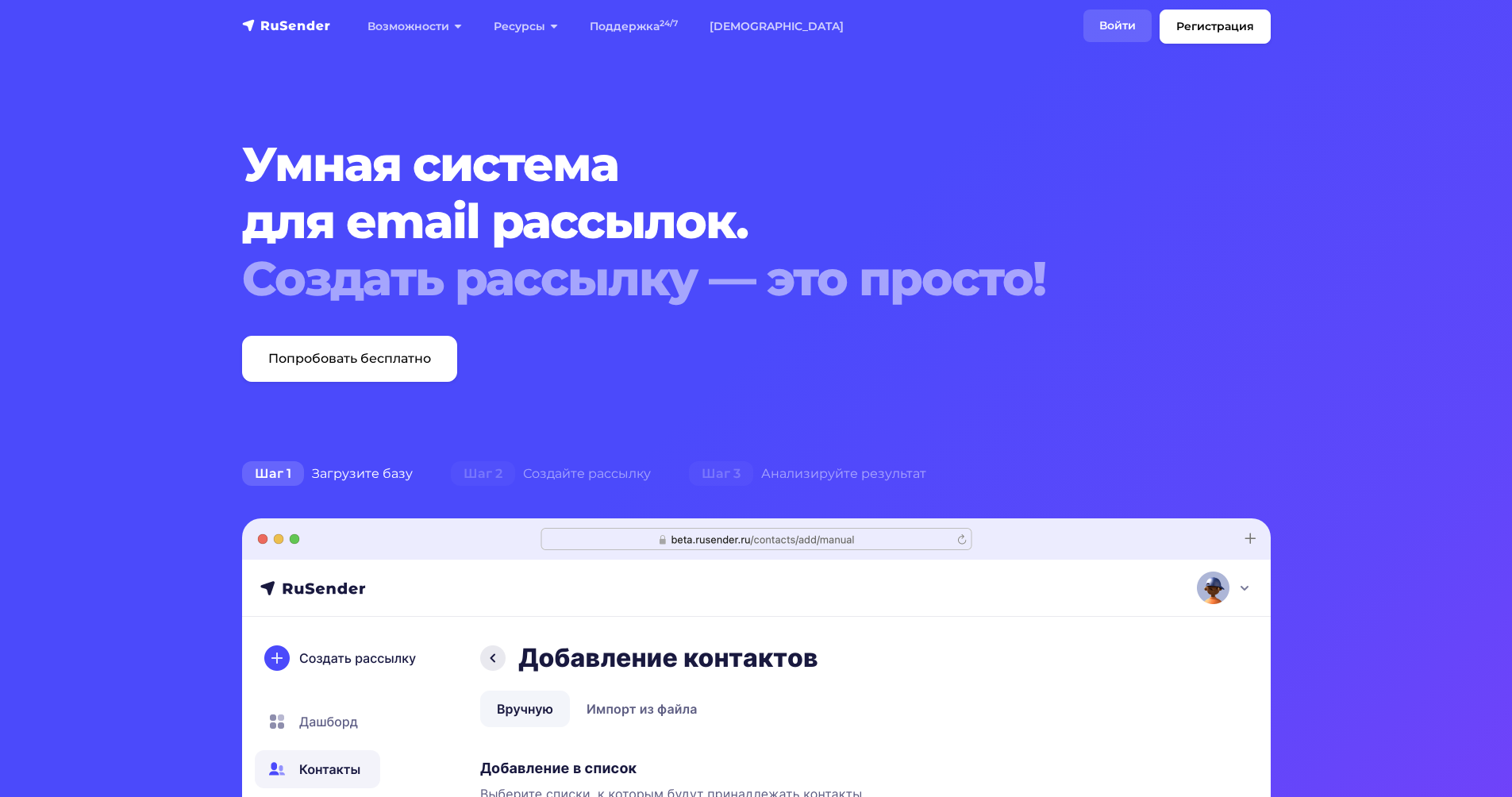
click at [1107, 18] on link "Войти" at bounding box center [1118, 26] width 68 height 33
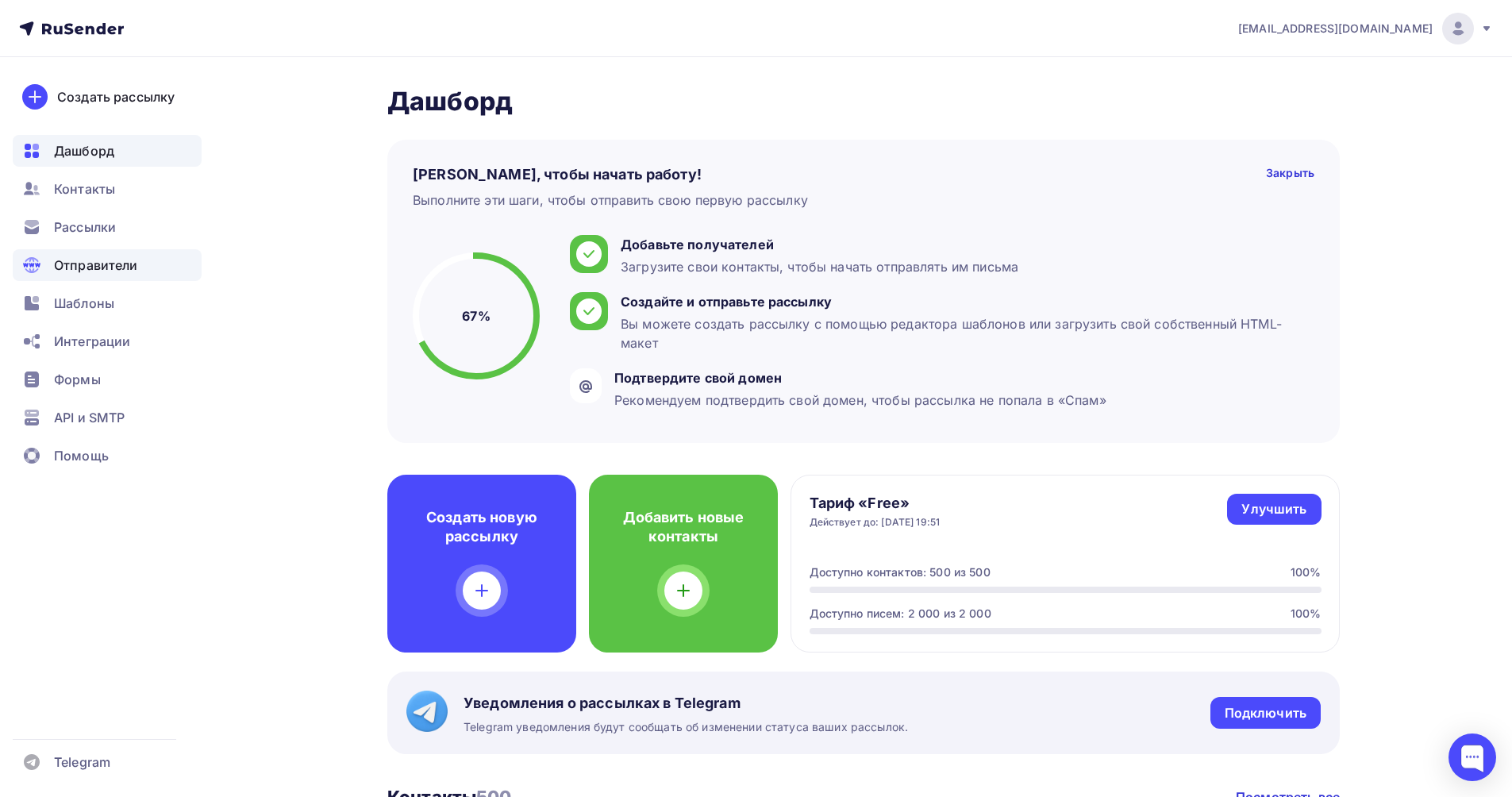
click at [99, 260] on span "Отправители" at bounding box center [95, 265] width 84 height 19
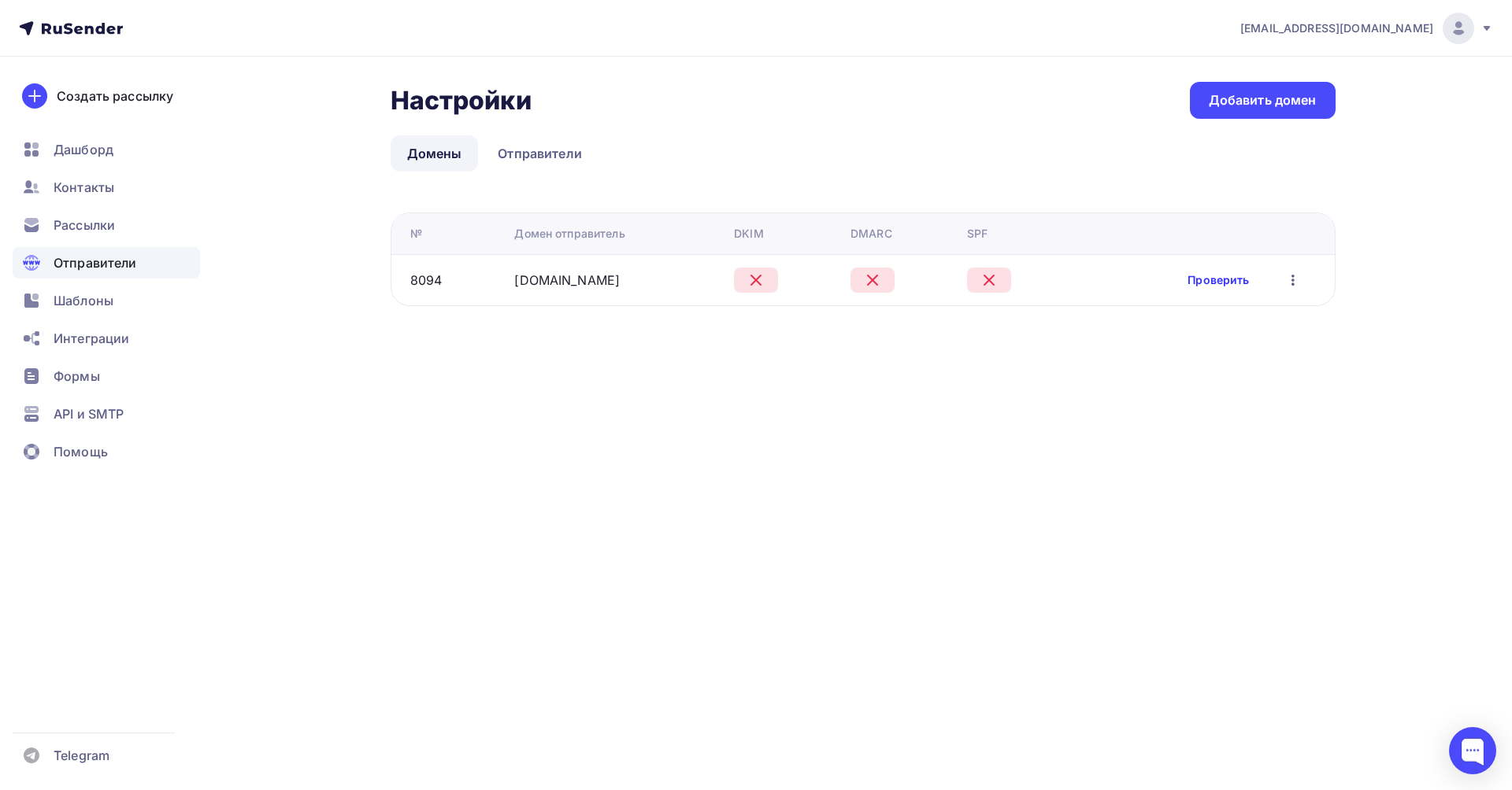
click at [1219, 279] on link "Проверить" at bounding box center [1219, 279] width 61 height 15
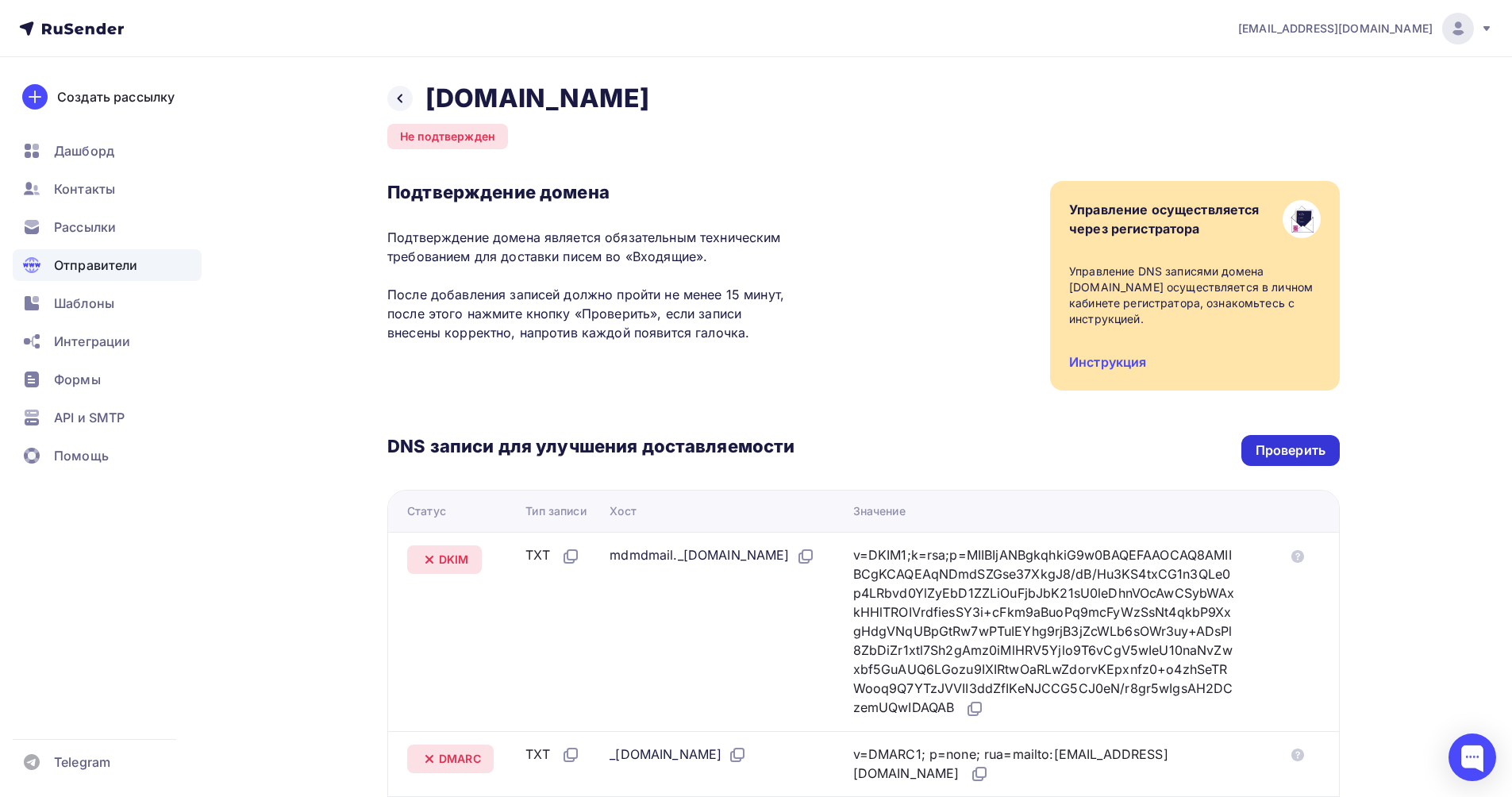
click at [1302, 442] on div "Проверить" at bounding box center [1291, 451] width 70 height 18
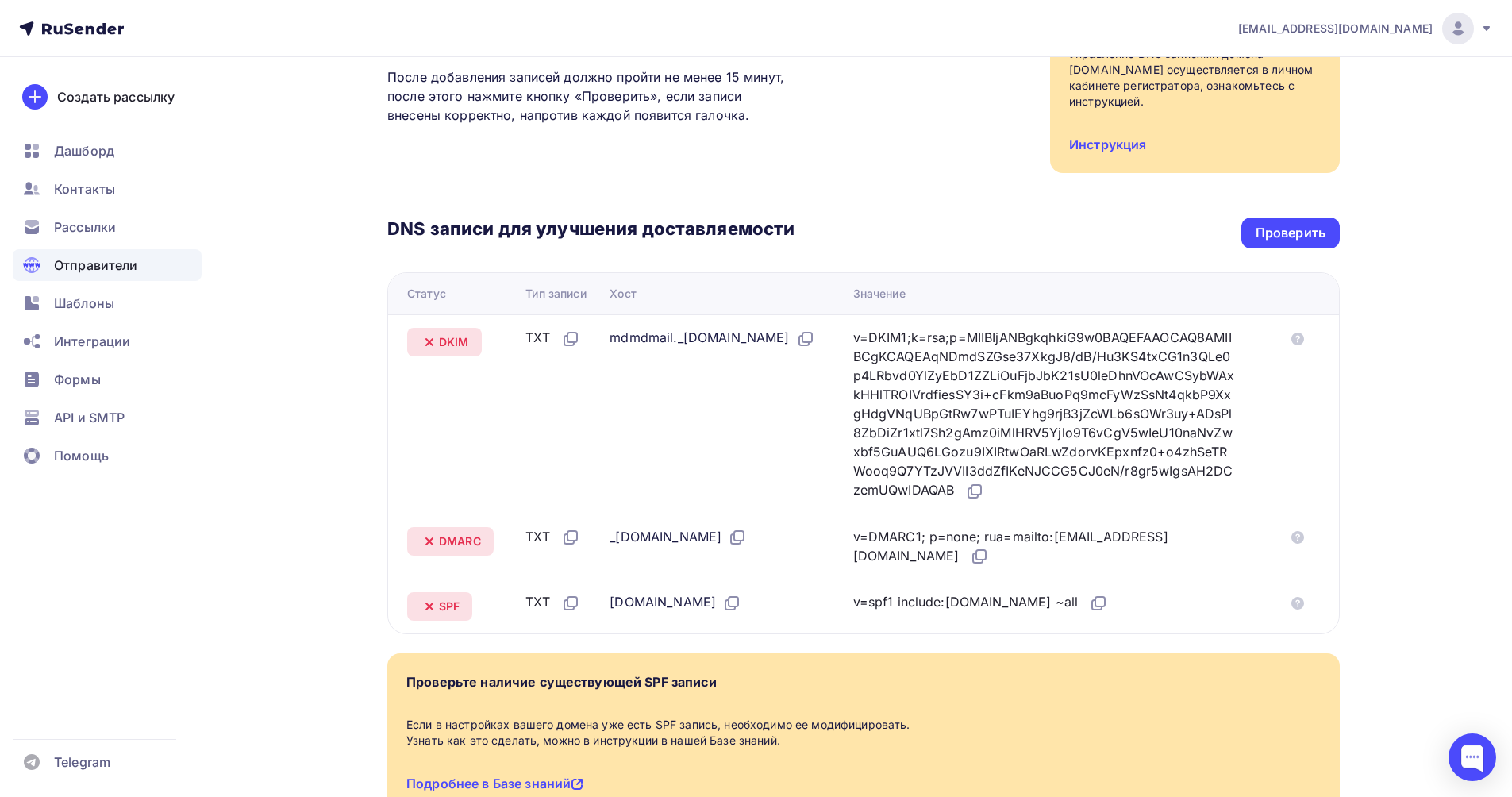
scroll to position [238, 0]
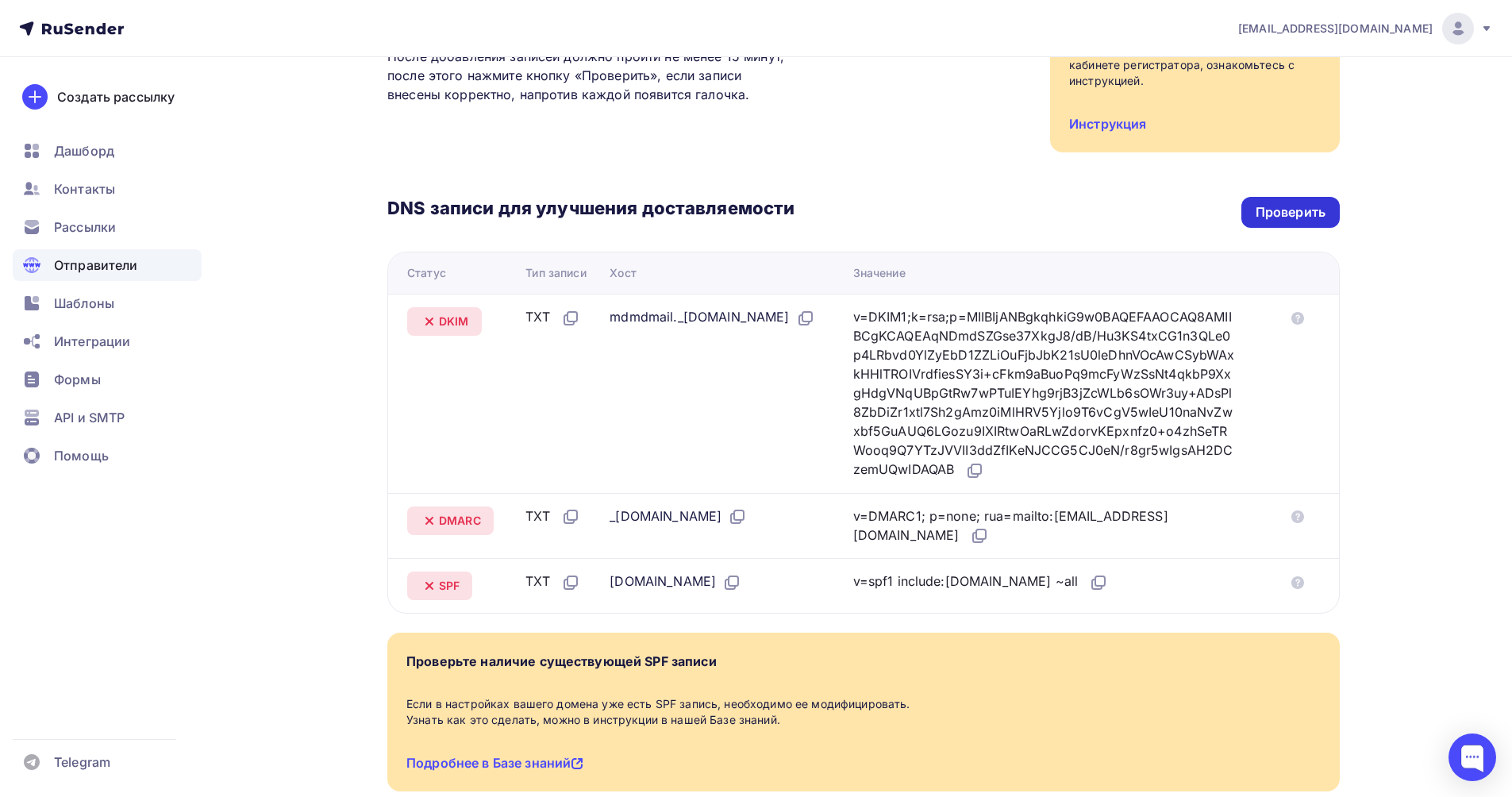
click at [1306, 203] on div "Проверить" at bounding box center [1291, 212] width 70 height 18
